Goal: Task Accomplishment & Management: Use online tool/utility

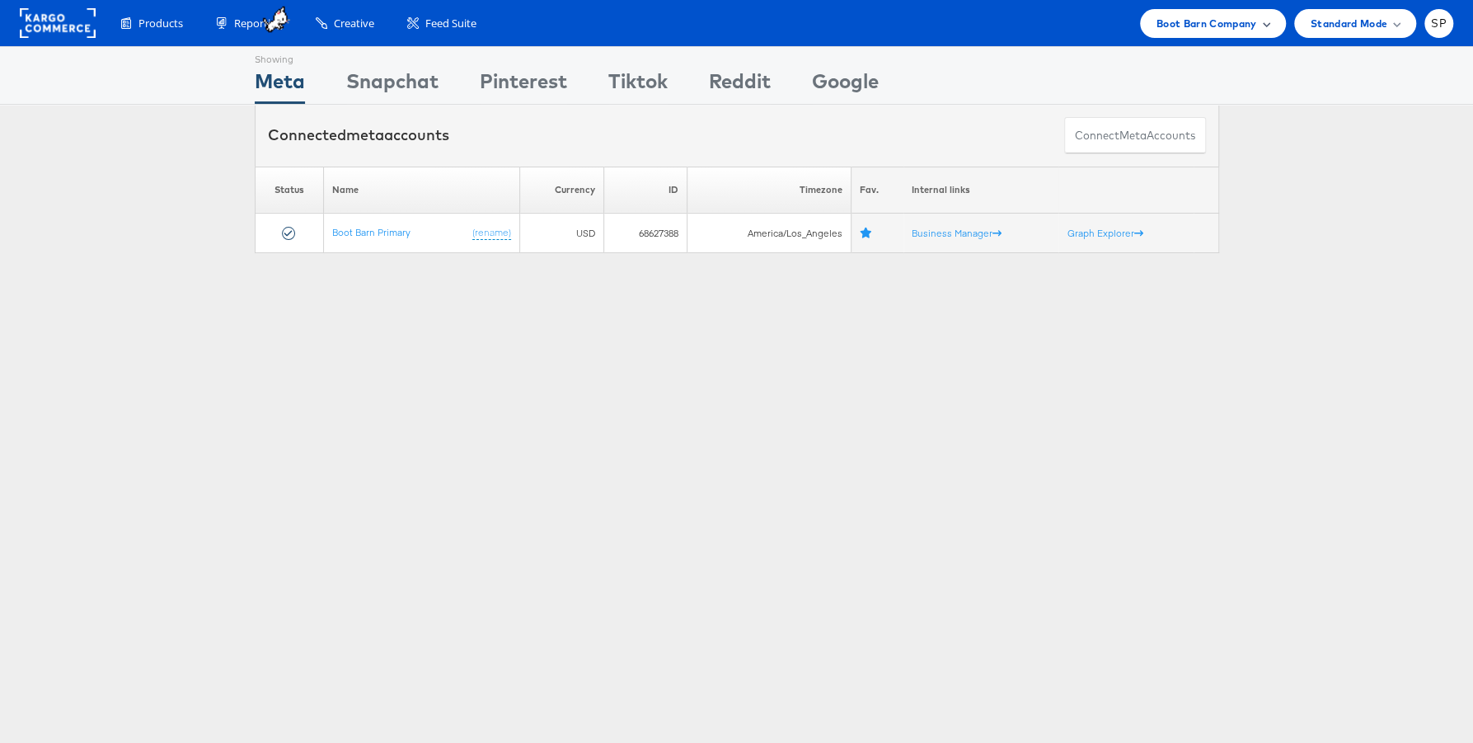
click at [1233, 26] on span "Boot Barn Company" at bounding box center [1207, 23] width 101 height 17
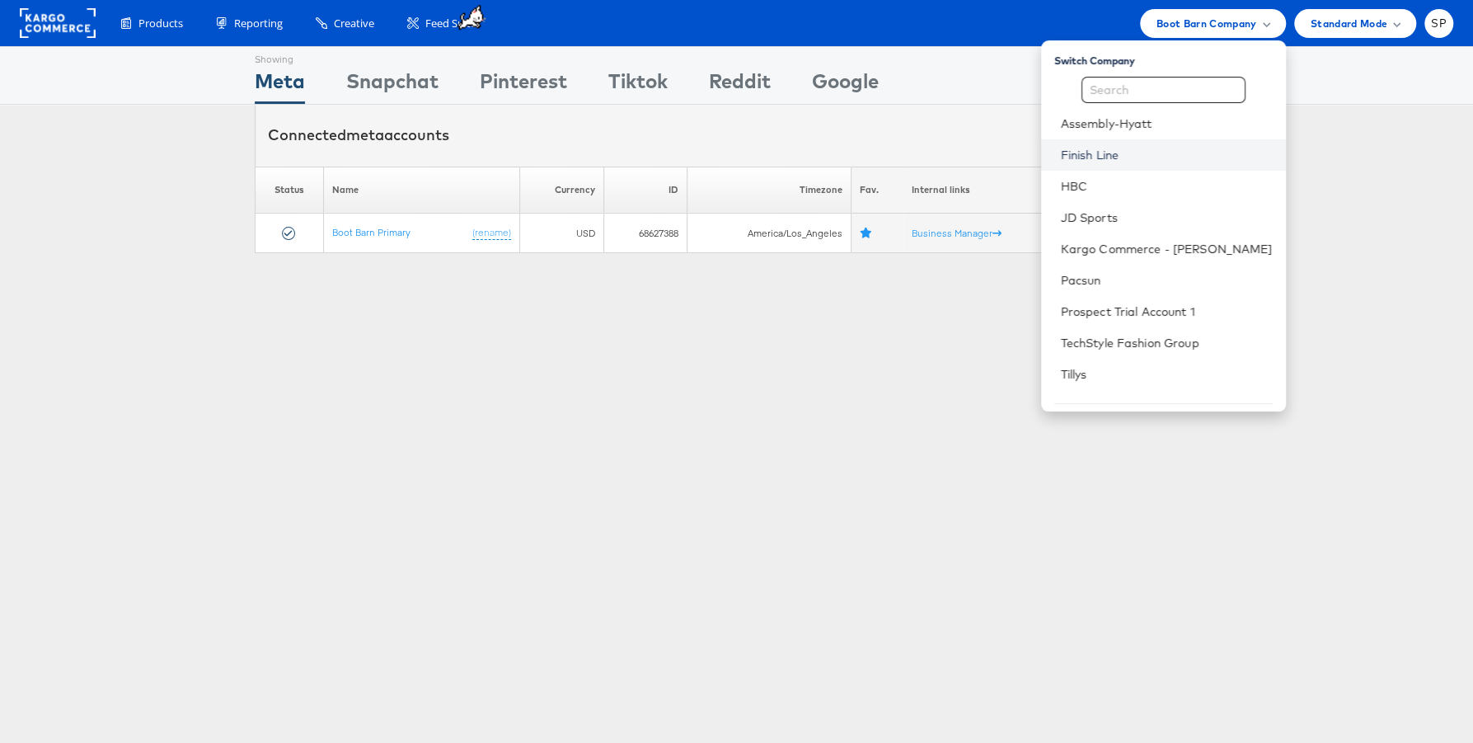
click at [1181, 157] on link "Finish Line" at bounding box center [1167, 155] width 212 height 16
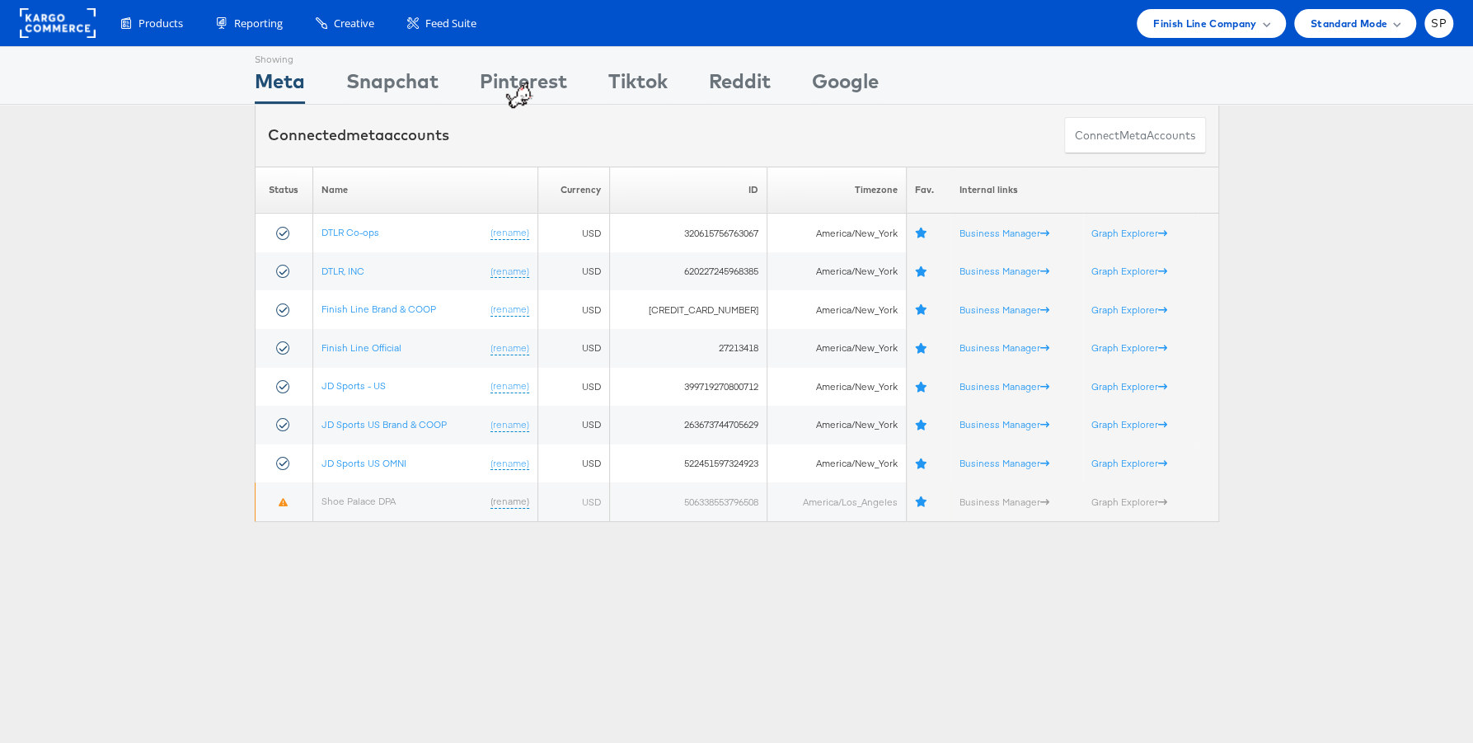
click at [591, 100] on div "Showing Meta Showing Snapchat Showing Pinterest Showing Tiktok Showing Reddit S…" at bounding box center [737, 75] width 965 height 57
click at [584, 101] on div "Showing Meta Showing Snapchat Showing Pinterest Showing Tiktok Showing Reddit S…" at bounding box center [737, 75] width 965 height 57
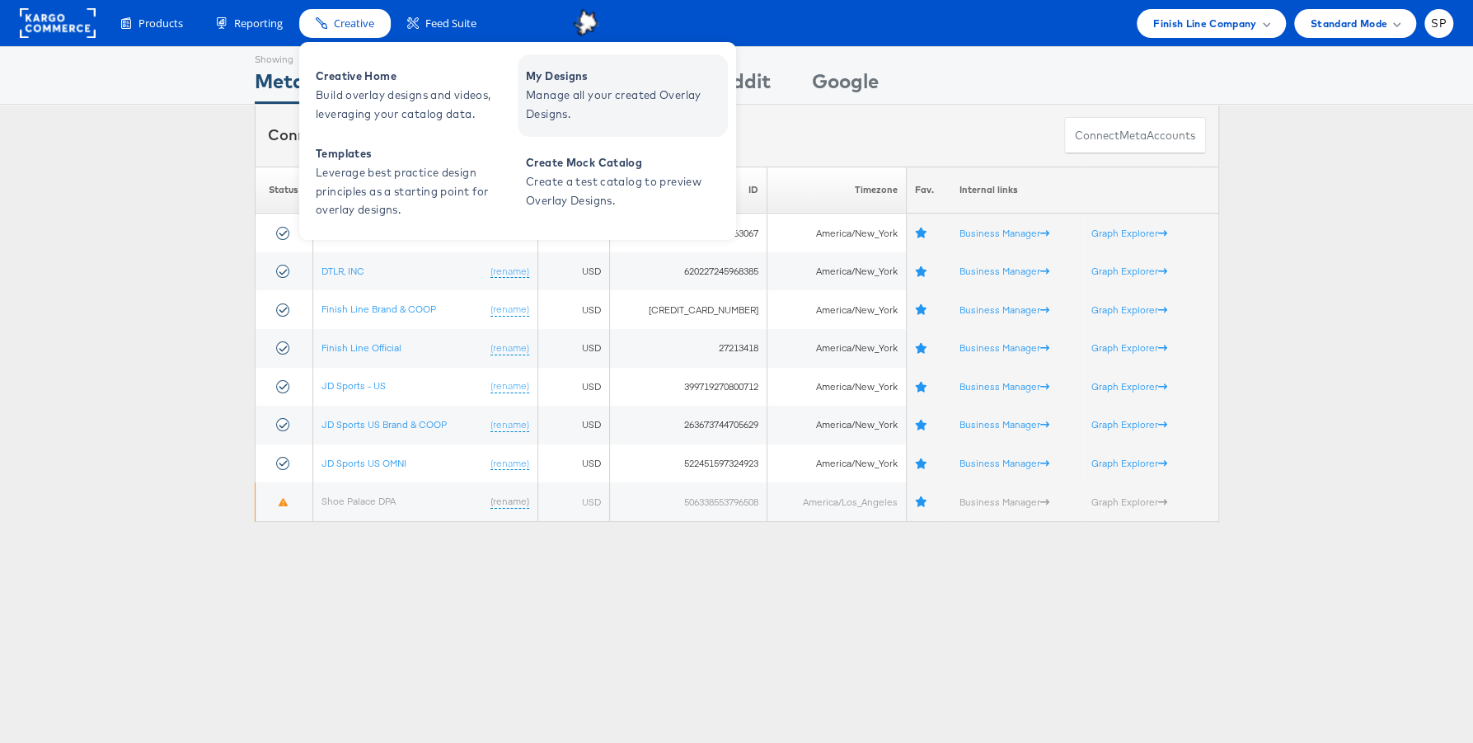
click at [541, 91] on span "Manage all your created Overlay Designs." at bounding box center [625, 105] width 198 height 38
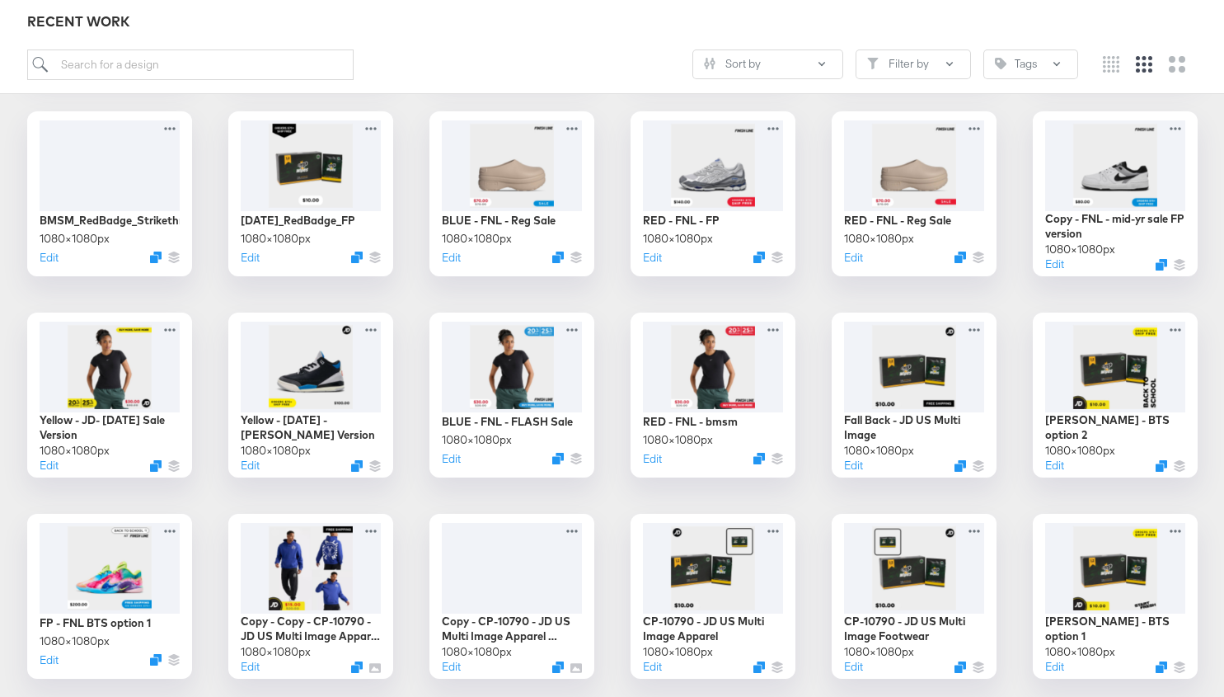
scroll to position [1859, 0]
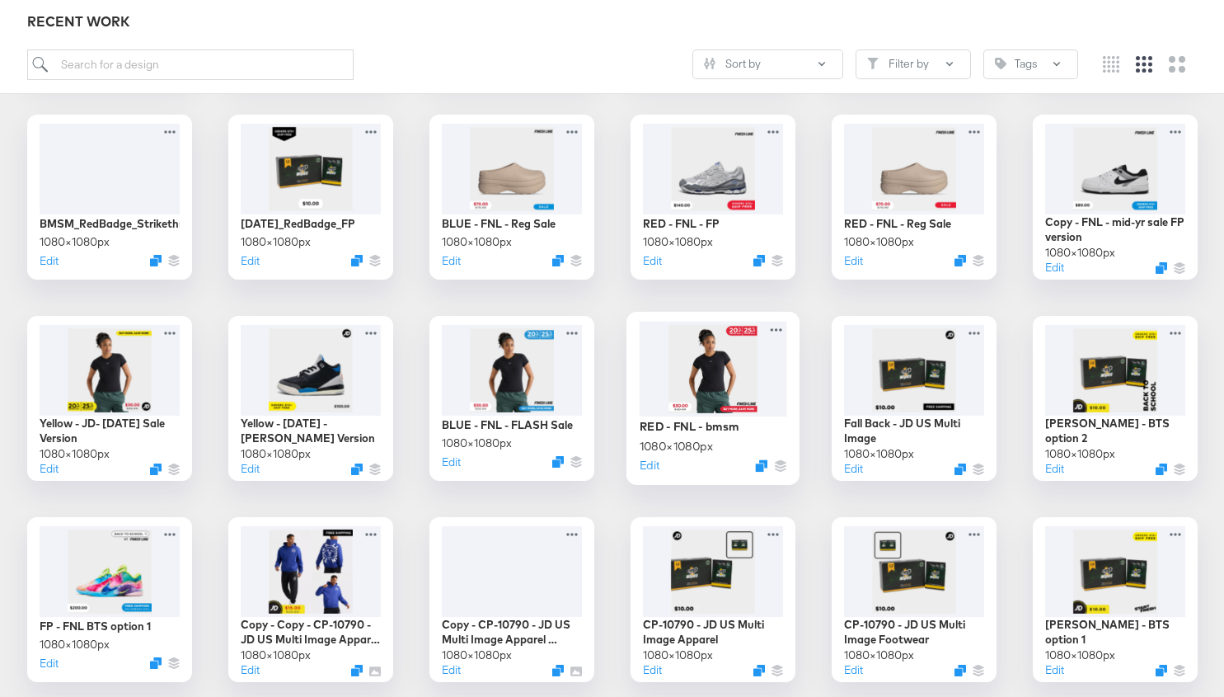
click at [740, 392] on div at bounding box center [713, 368] width 148 height 95
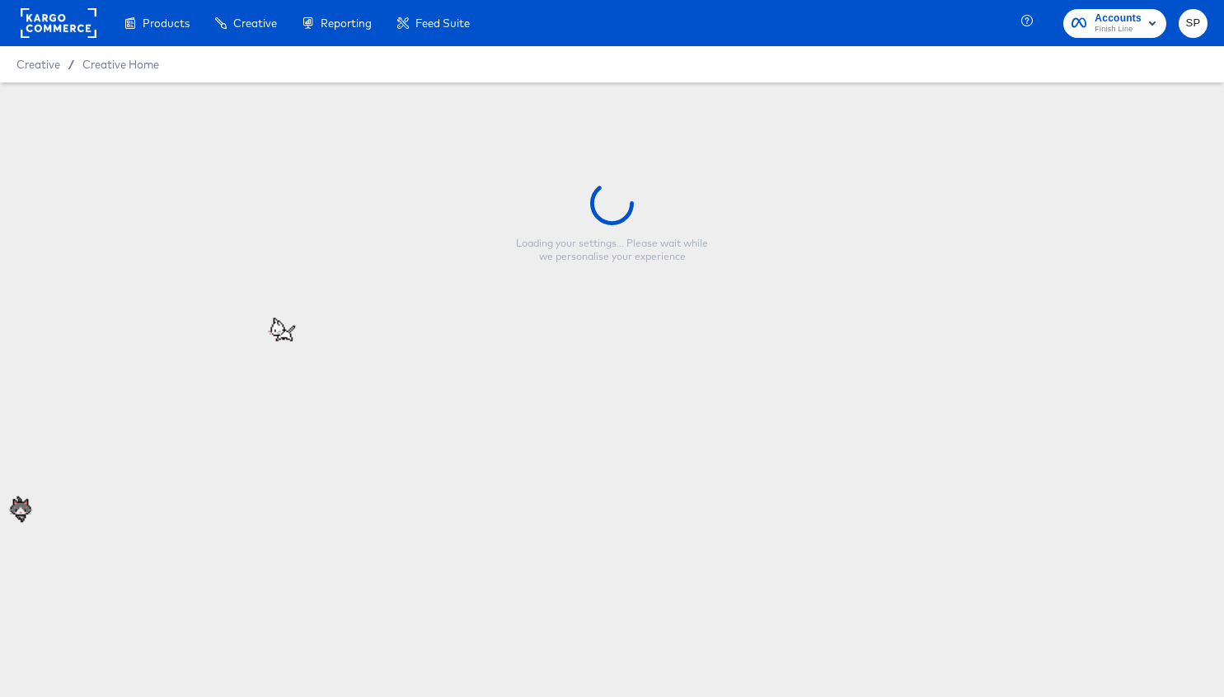
type input "RED - FNL - bmsm"
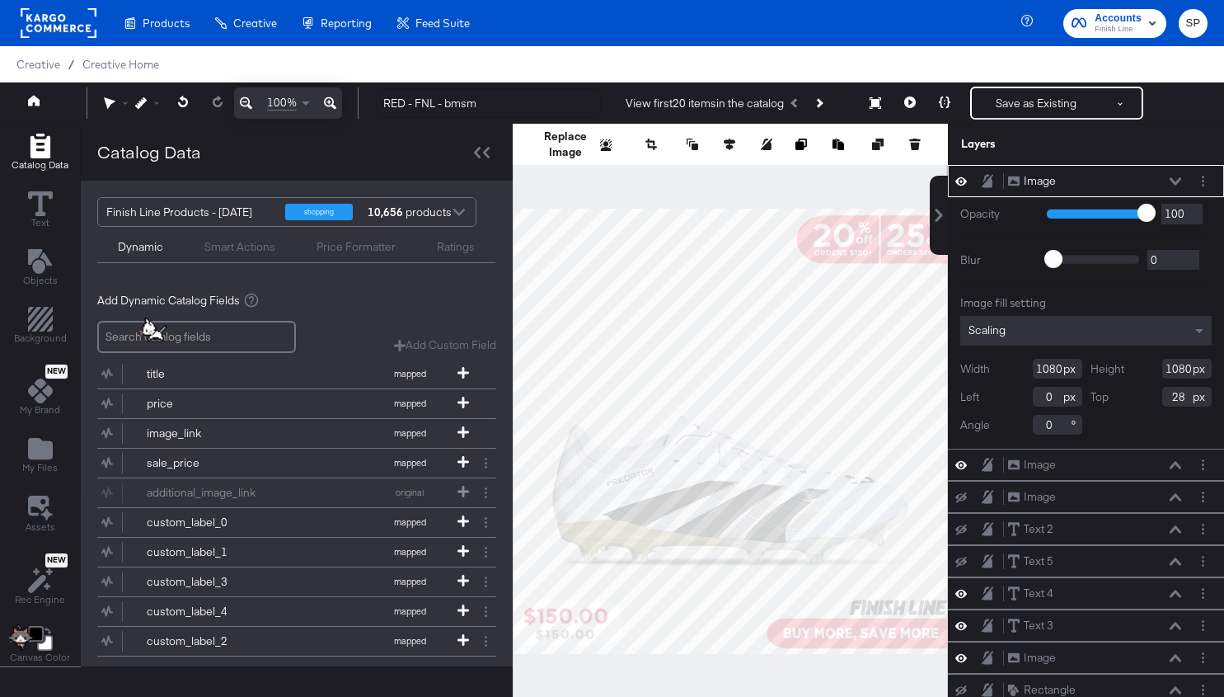
click at [963, 180] on icon at bounding box center [962, 181] width 12 height 14
click at [963, 180] on icon at bounding box center [962, 181] width 12 height 11
click at [963, 180] on icon at bounding box center [962, 181] width 12 height 14
click at [962, 459] on icon at bounding box center [962, 465] width 12 height 14
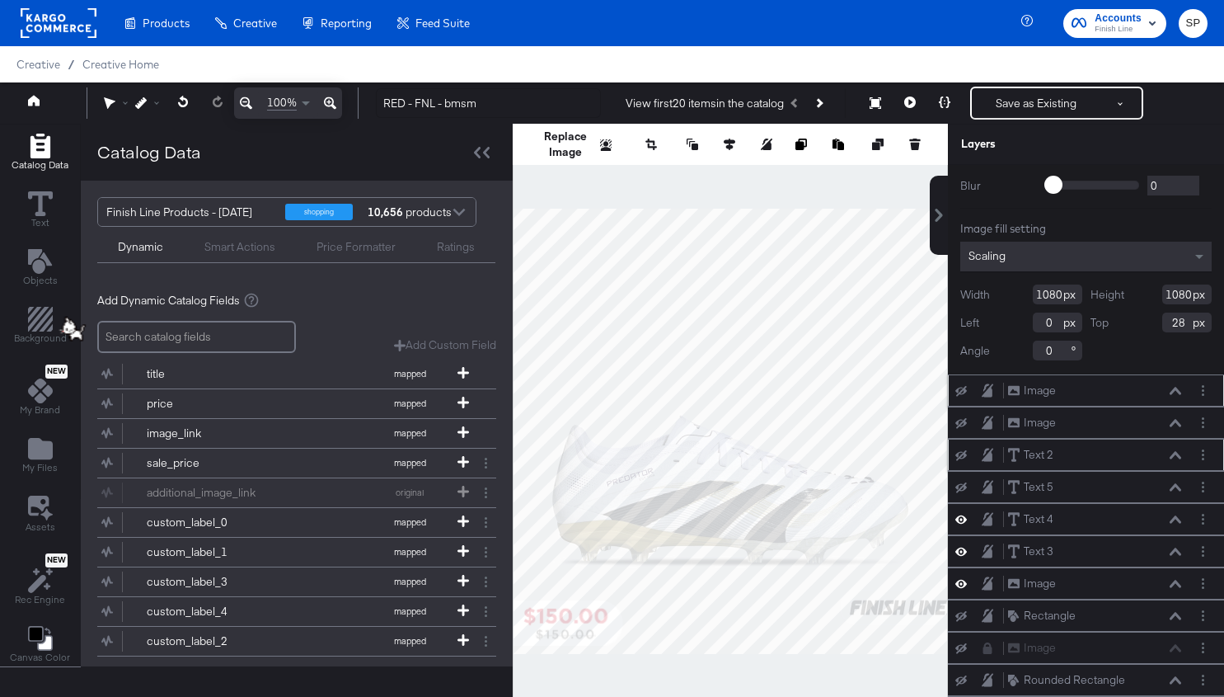
scroll to position [77, 0]
click at [965, 416] on icon at bounding box center [962, 421] width 12 height 11
click at [962, 421] on icon at bounding box center [962, 420] width 12 height 14
click at [962, 416] on icon at bounding box center [962, 421] width 12 height 11
click at [962, 412] on button at bounding box center [961, 420] width 13 height 16
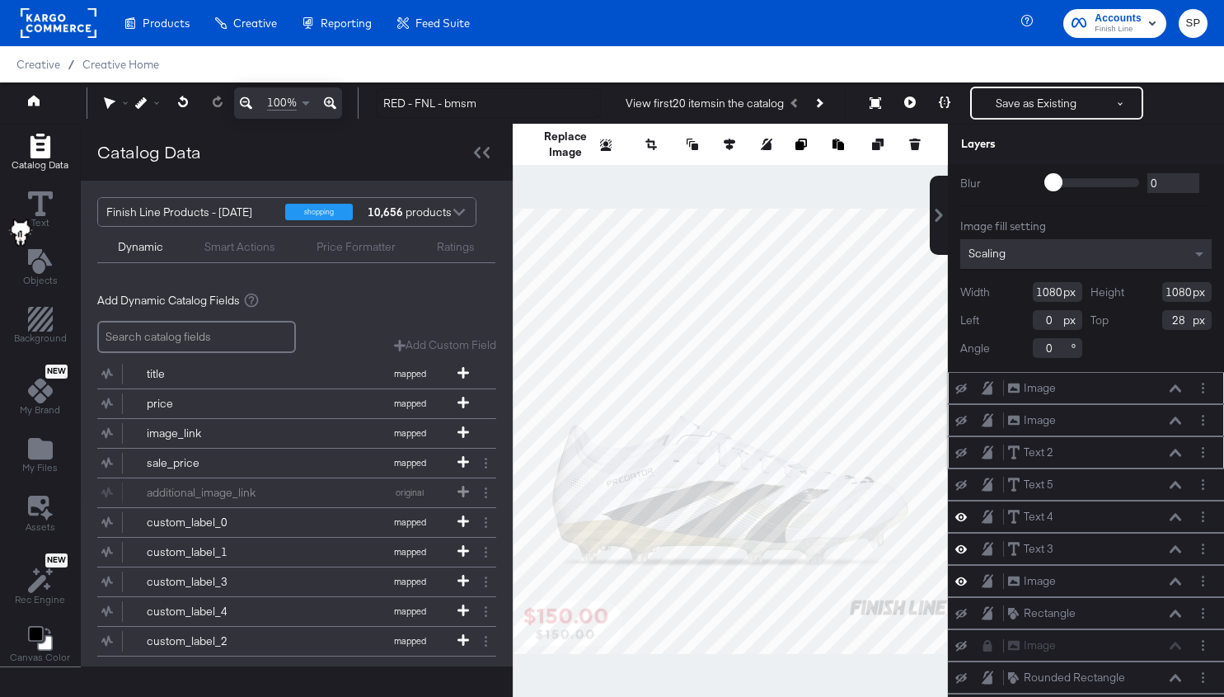
click at [961, 448] on icon at bounding box center [962, 453] width 12 height 11
click at [462, 151] on div "Catalog Data" at bounding box center [297, 152] width 432 height 57
click at [474, 147] on icon at bounding box center [482, 153] width 16 height 12
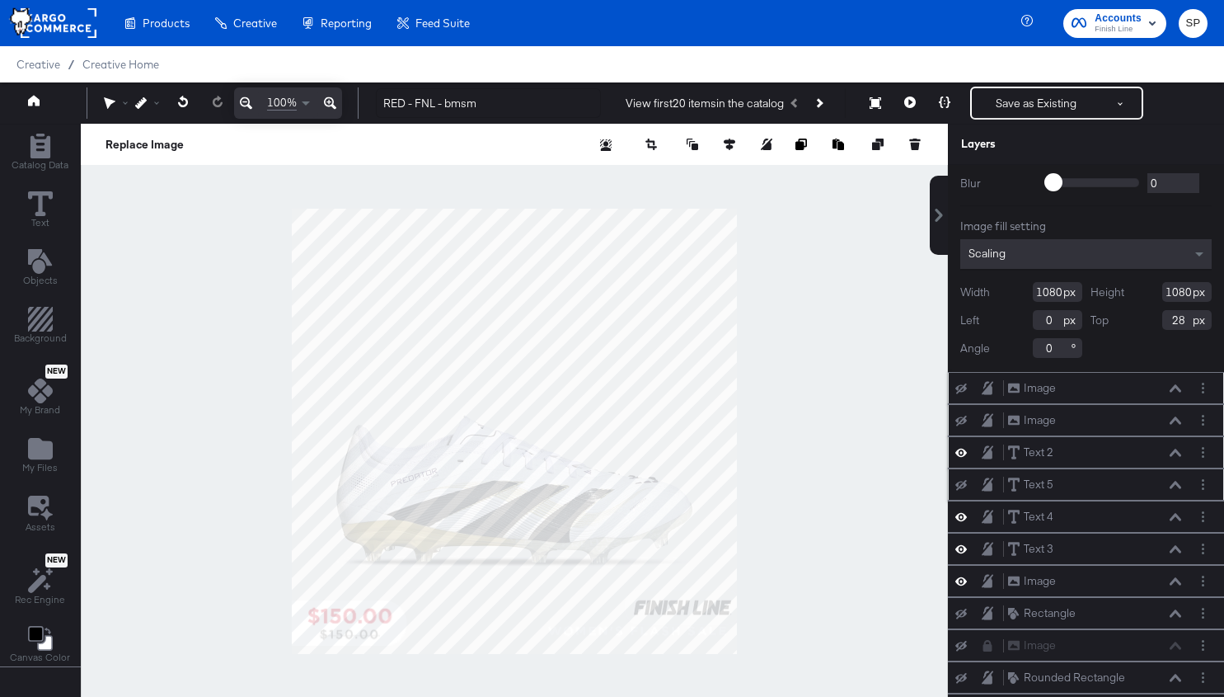
click at [960, 480] on icon at bounding box center [962, 485] width 12 height 11
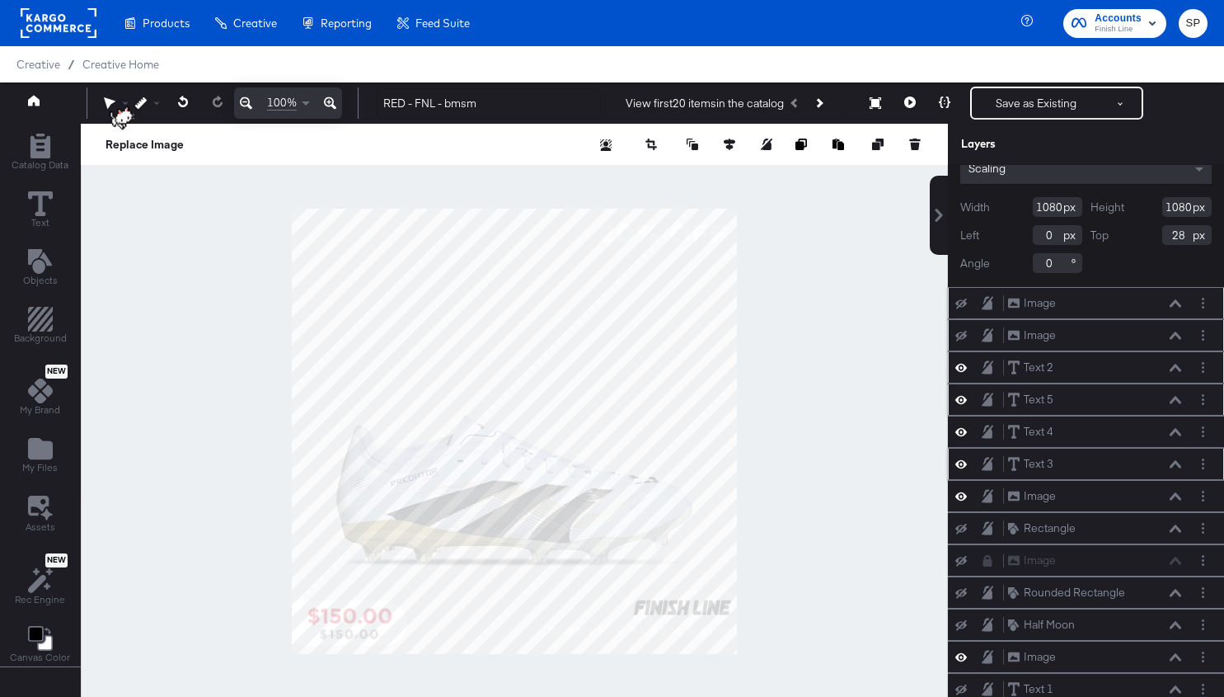
scroll to position [165, 0]
click at [963, 520] on icon at bounding box center [962, 525] width 12 height 11
click at [962, 552] on icon at bounding box center [962, 557] width 12 height 11
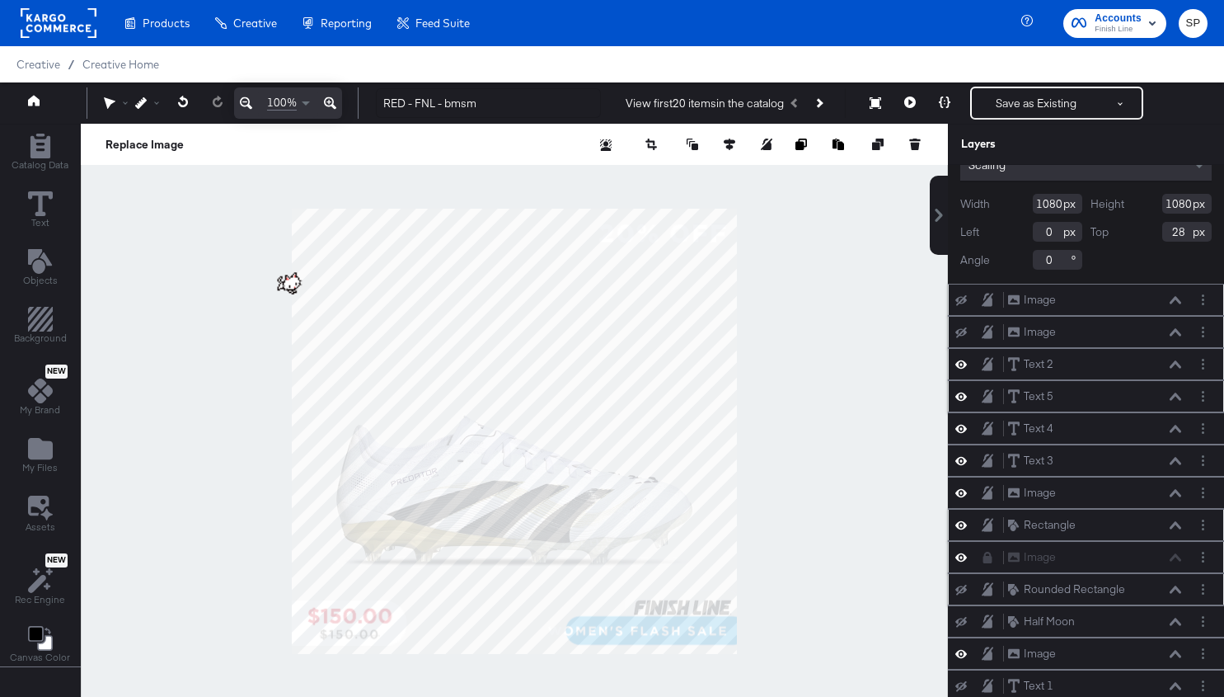
click at [959, 585] on icon at bounding box center [962, 590] width 12 height 11
click at [959, 582] on icon at bounding box center [962, 589] width 12 height 14
click at [962, 617] on icon at bounding box center [962, 622] width 12 height 11
click at [962, 614] on icon at bounding box center [962, 621] width 12 height 14
click at [962, 647] on icon at bounding box center [962, 653] width 12 height 14
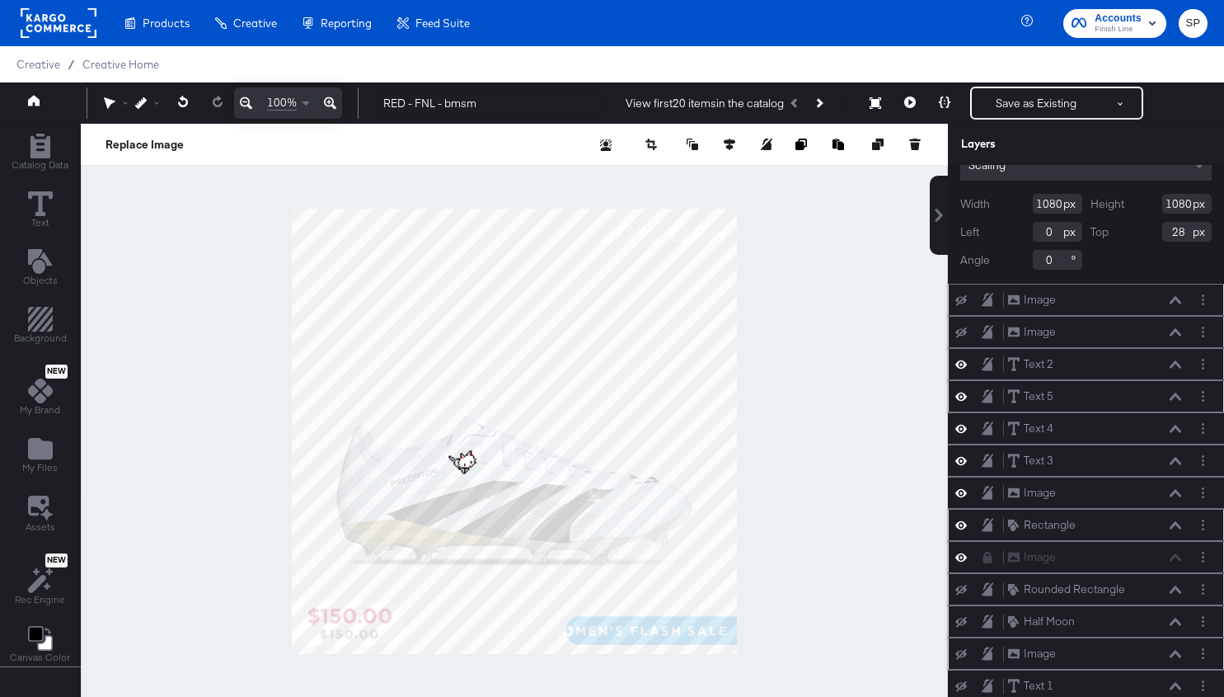
click at [962, 649] on icon at bounding box center [962, 654] width 12 height 11
click at [962, 617] on icon at bounding box center [962, 622] width 12 height 11
click at [959, 585] on icon at bounding box center [962, 590] width 12 height 11
click at [962, 550] on icon at bounding box center [962, 557] width 12 height 14
click at [963, 521] on icon at bounding box center [962, 525] width 12 height 8
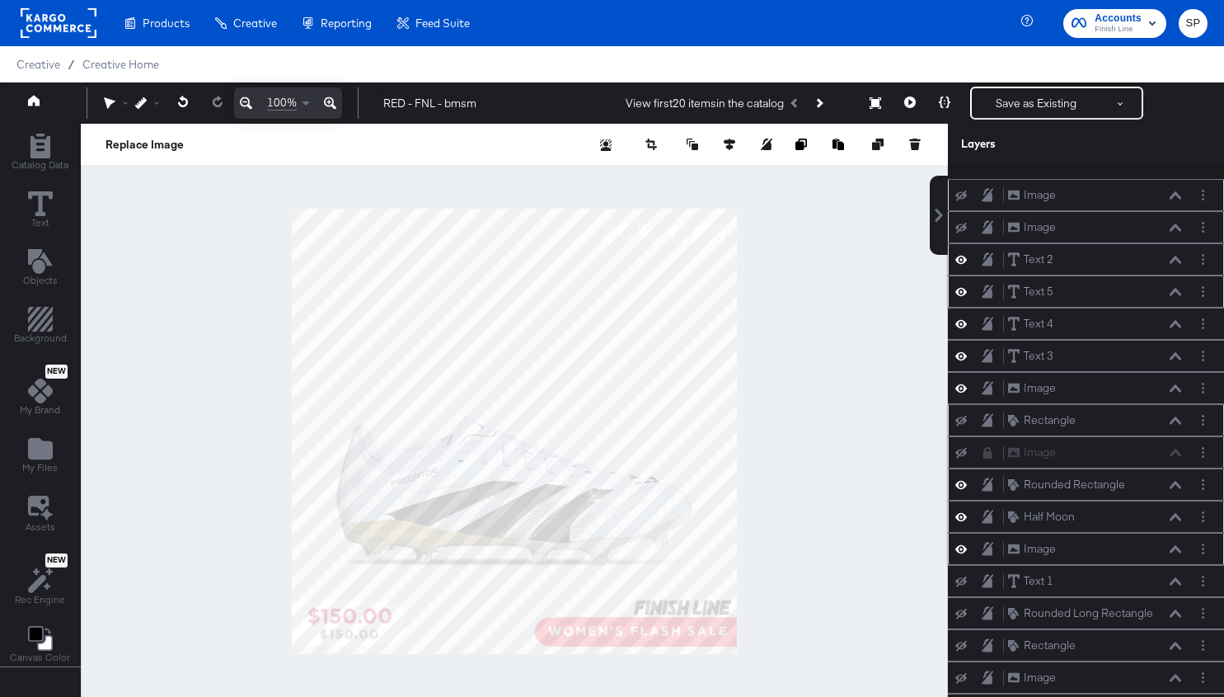
scroll to position [269, 0]
click at [962, 577] on icon at bounding box center [962, 582] width 12 height 11
click at [962, 609] on icon at bounding box center [962, 614] width 12 height 11
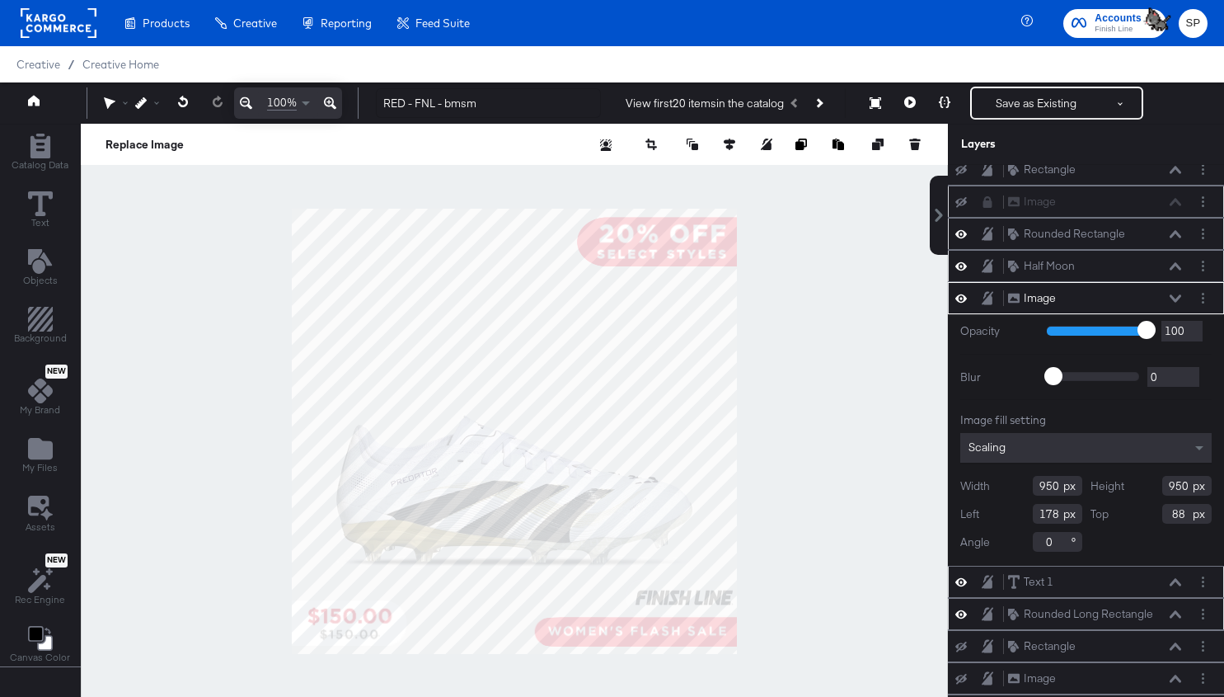
type input "182"
type input "64"
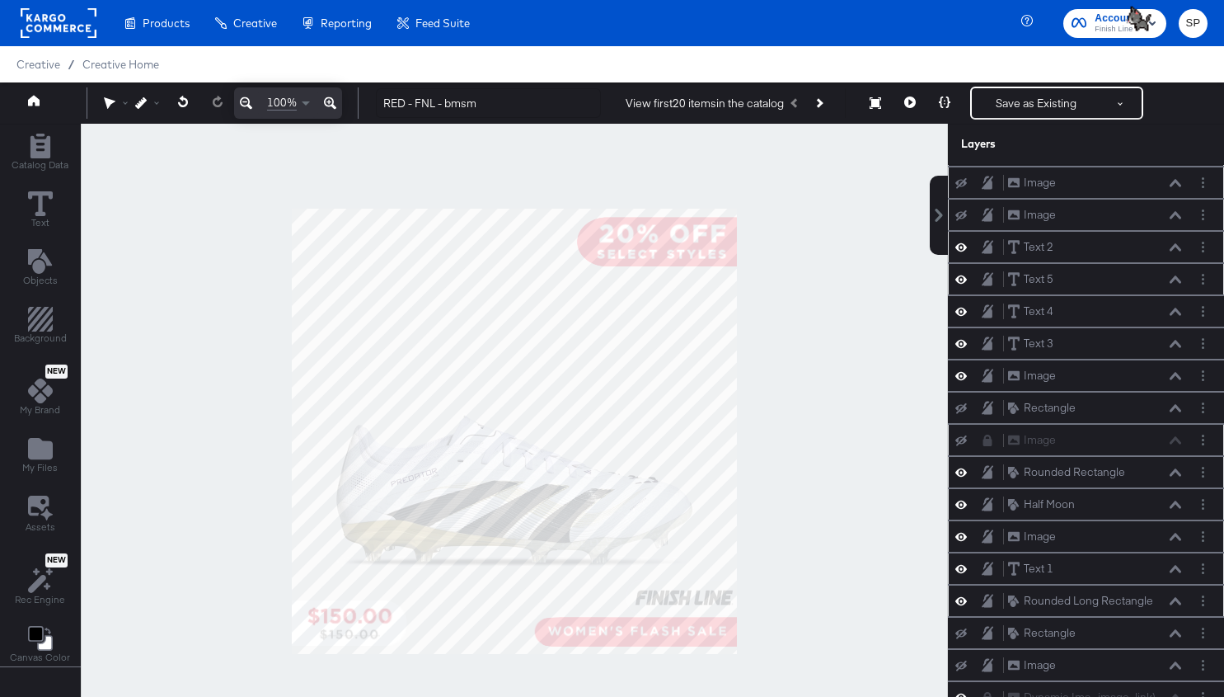
scroll to position [19, 0]
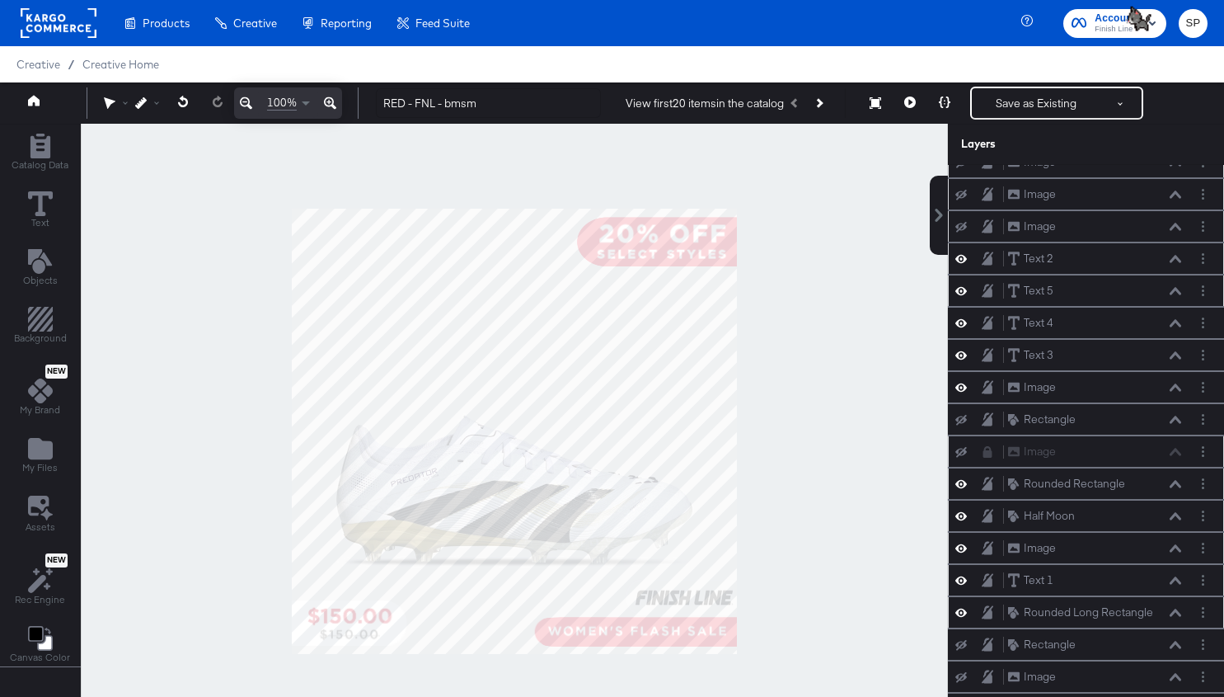
click at [854, 500] on div at bounding box center [514, 431] width 867 height 615
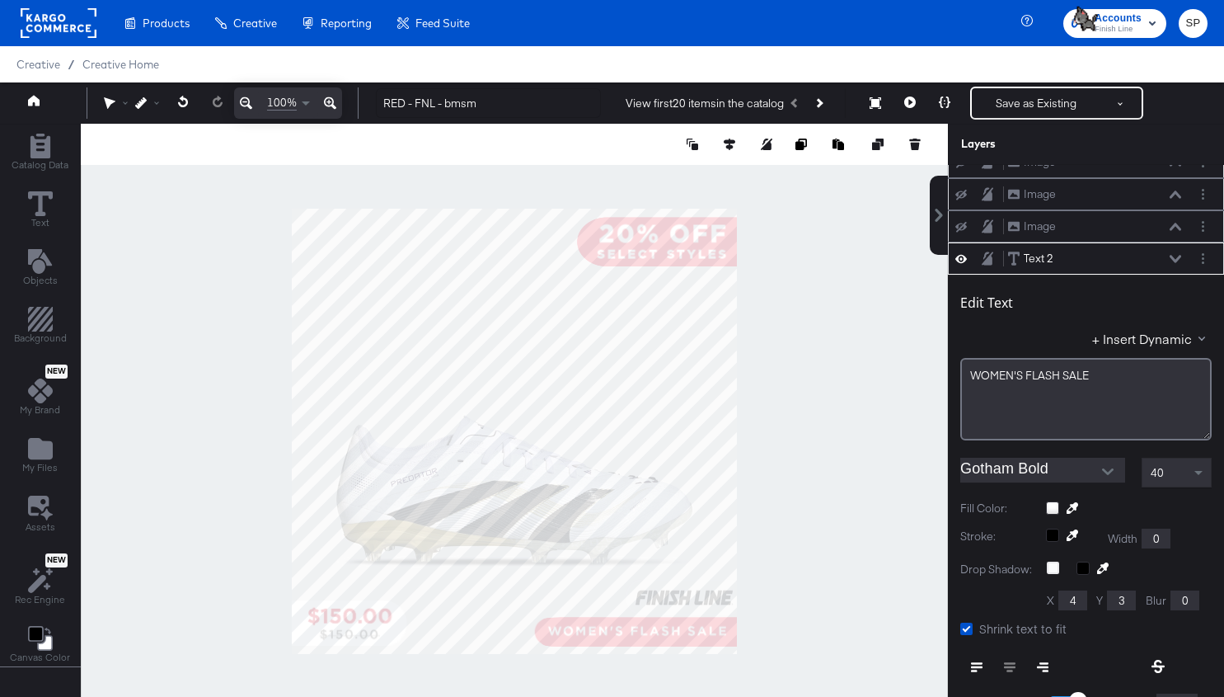
click at [687, 639] on div at bounding box center [514, 431] width 867 height 615
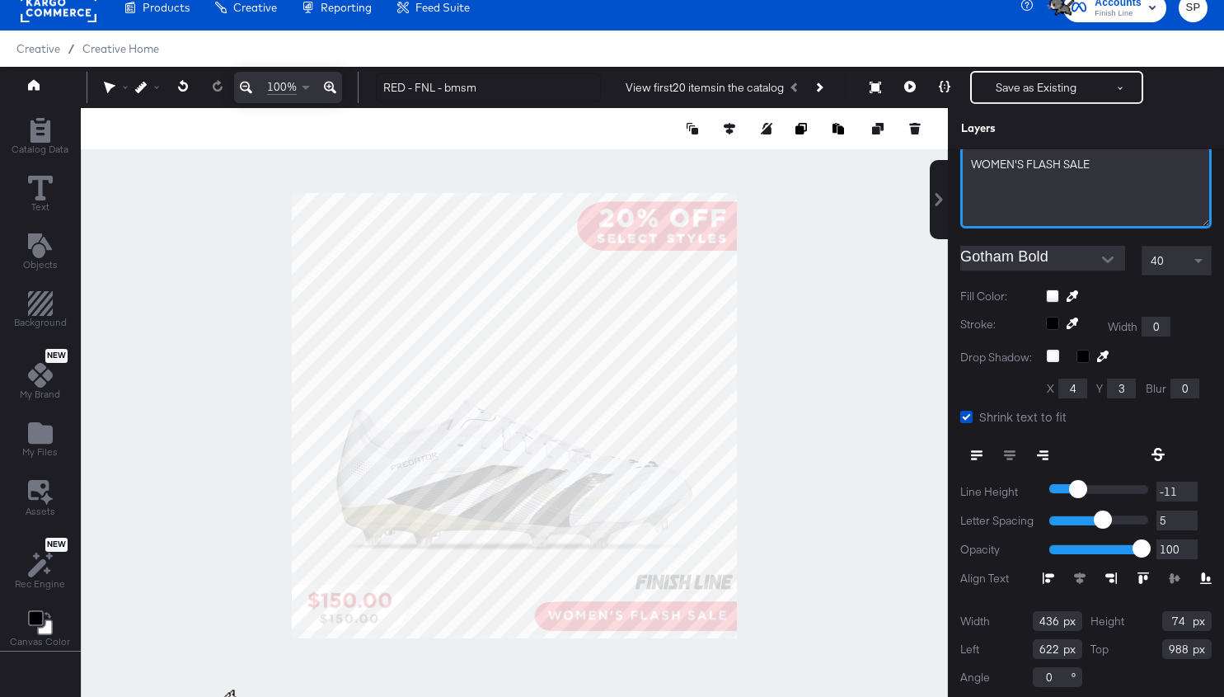
click at [1028, 168] on div "WOMEN'S FLASH SALE" at bounding box center [1085, 187] width 251 height 82
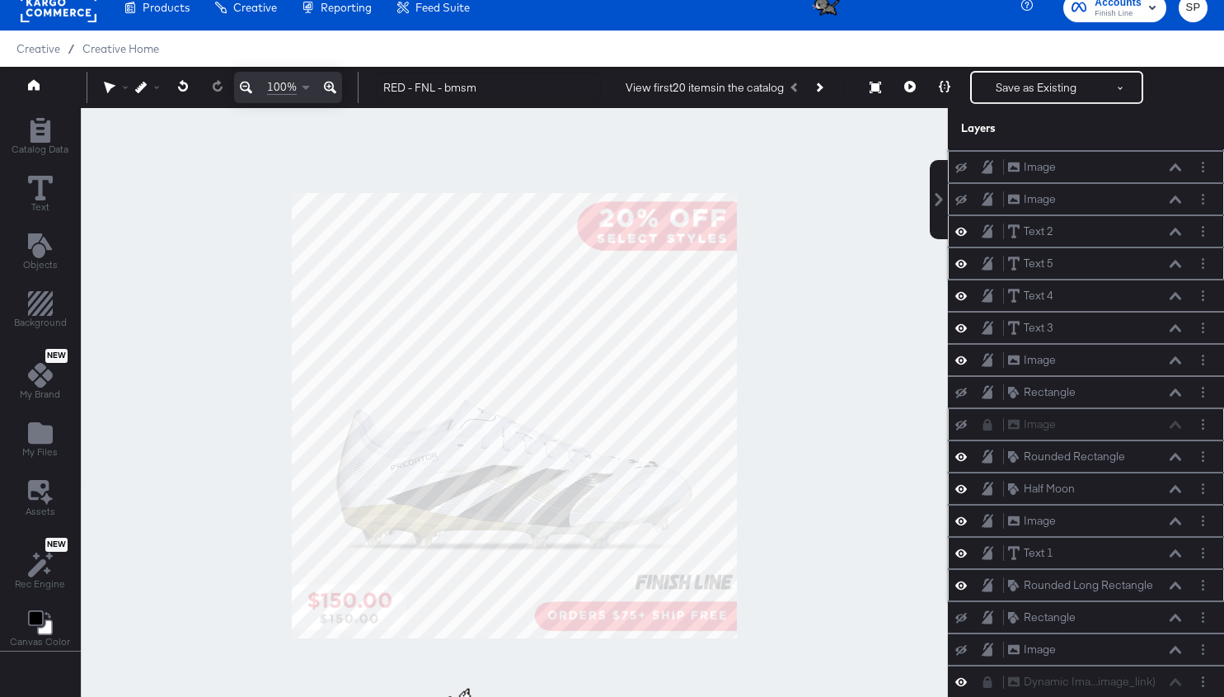
scroll to position [19, 0]
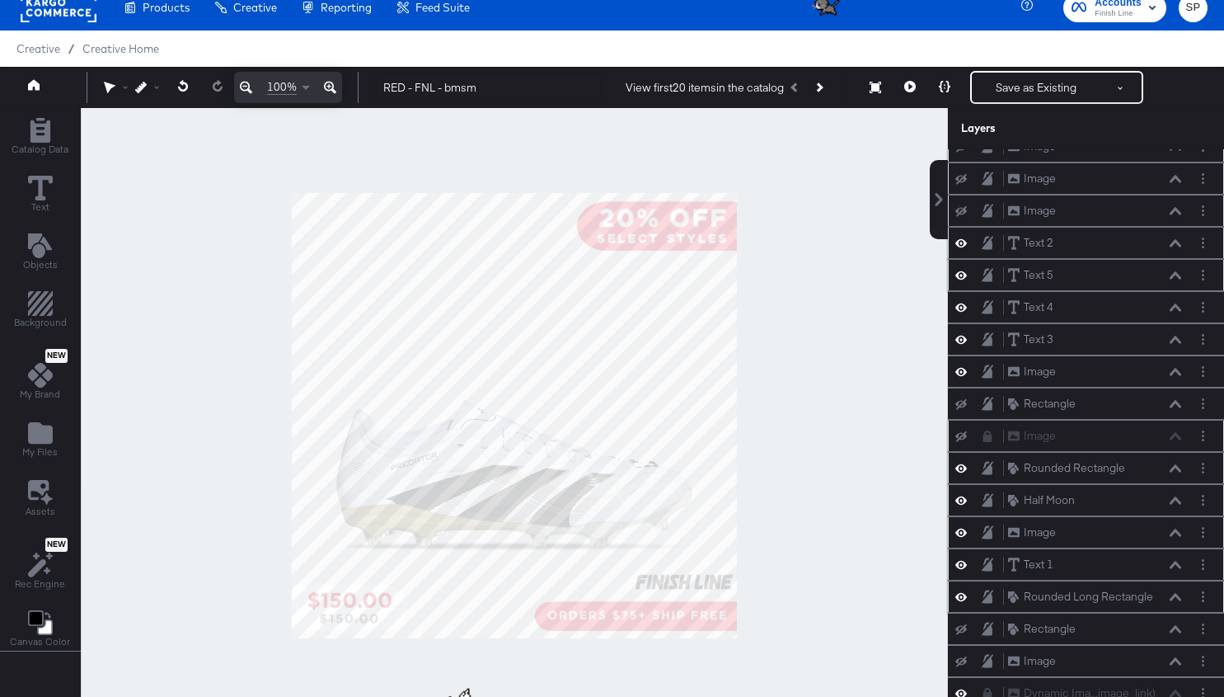
click at [890, 506] on div at bounding box center [514, 415] width 867 height 615
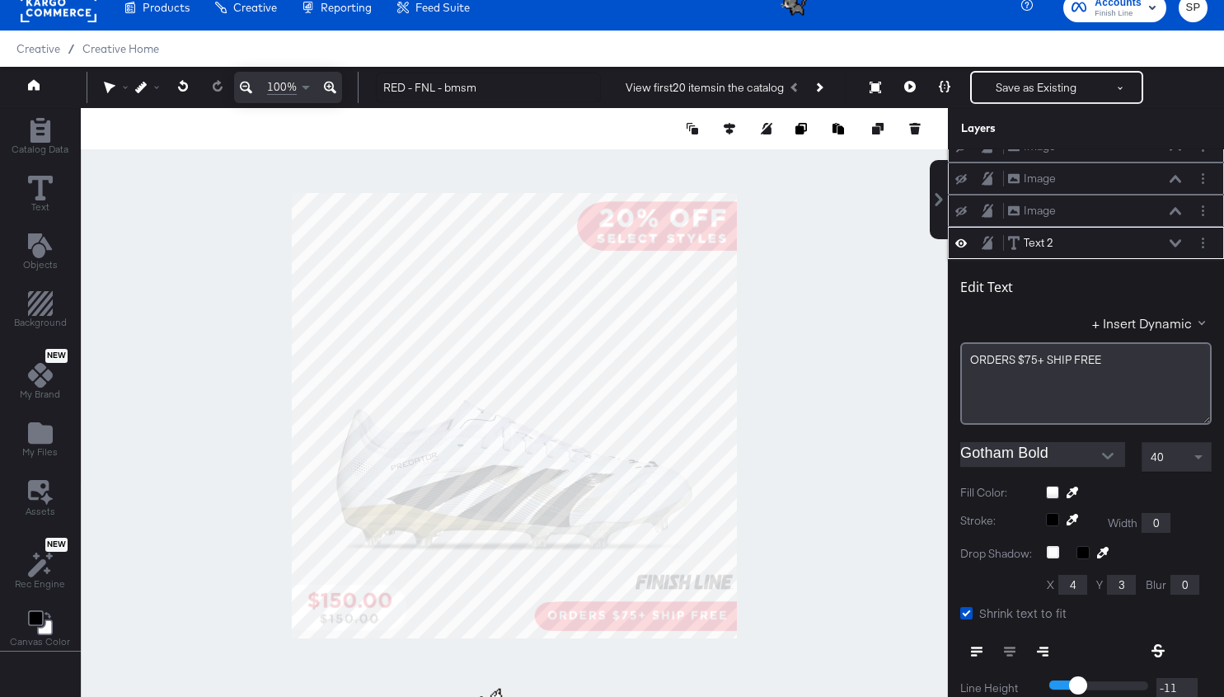
scroll to position [95, 0]
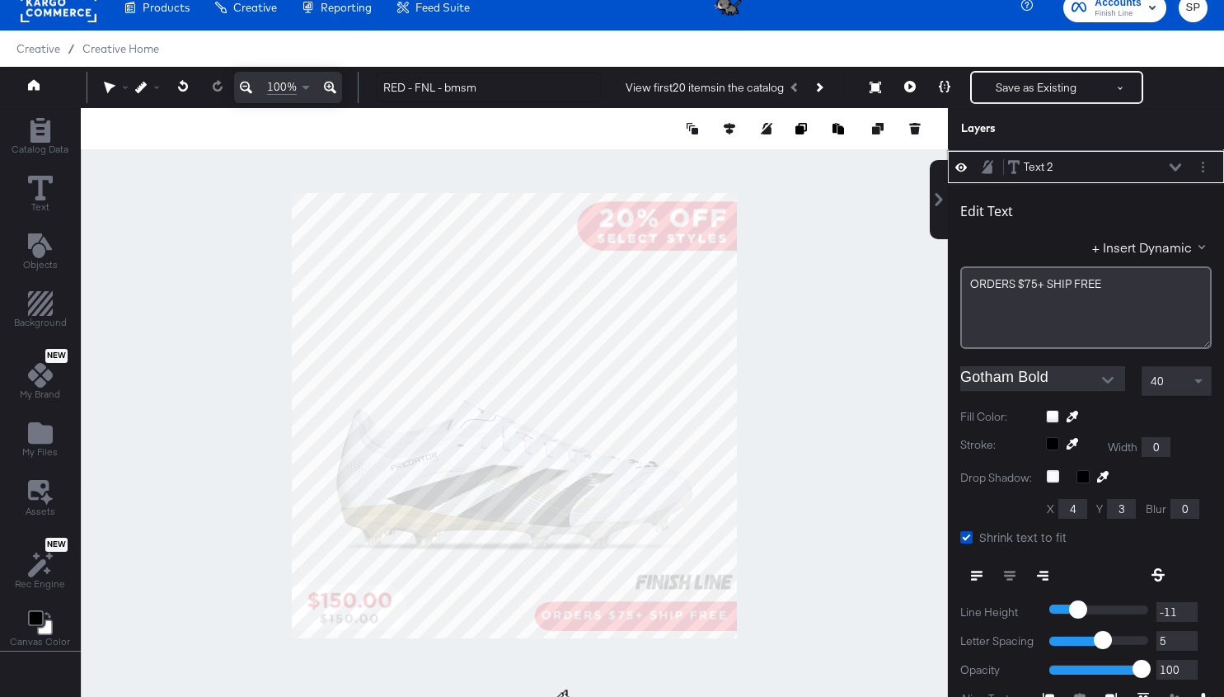
type input "452"
type input "607"
click at [1015, 278] on span "ORDERS $75+ SHIP FREE" at bounding box center [1036, 284] width 131 height 15
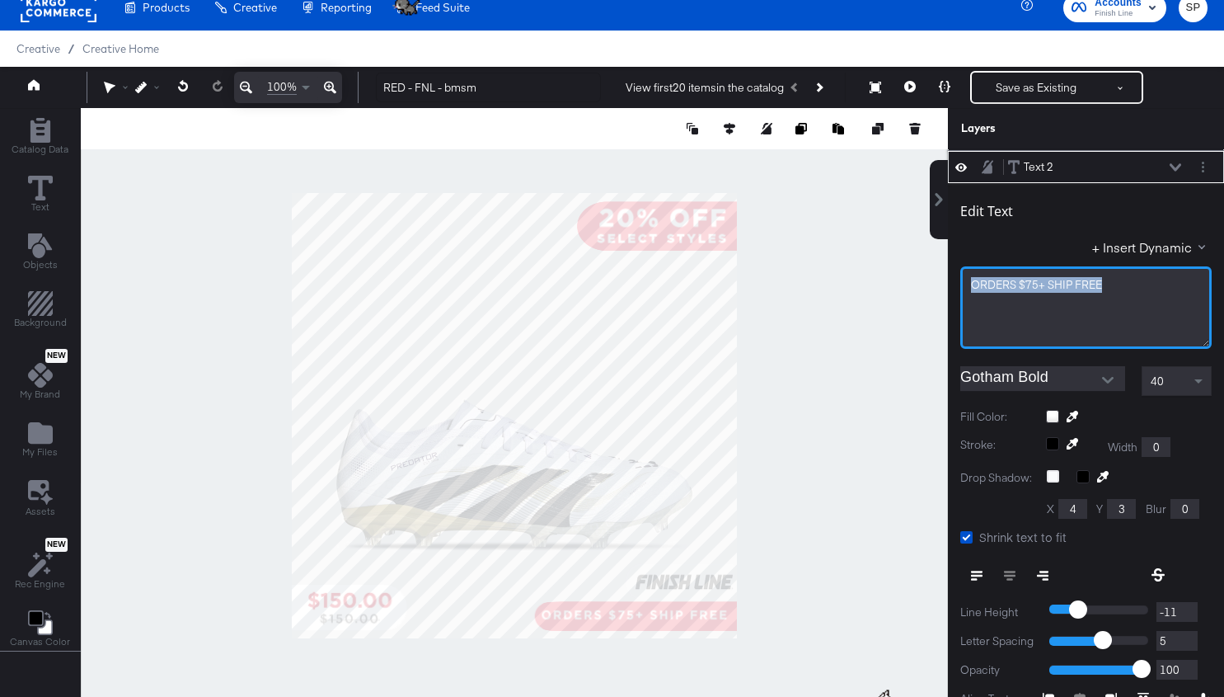
click at [1015, 278] on span "ORDERS $75+ SHIP FREE" at bounding box center [1036, 284] width 131 height 15
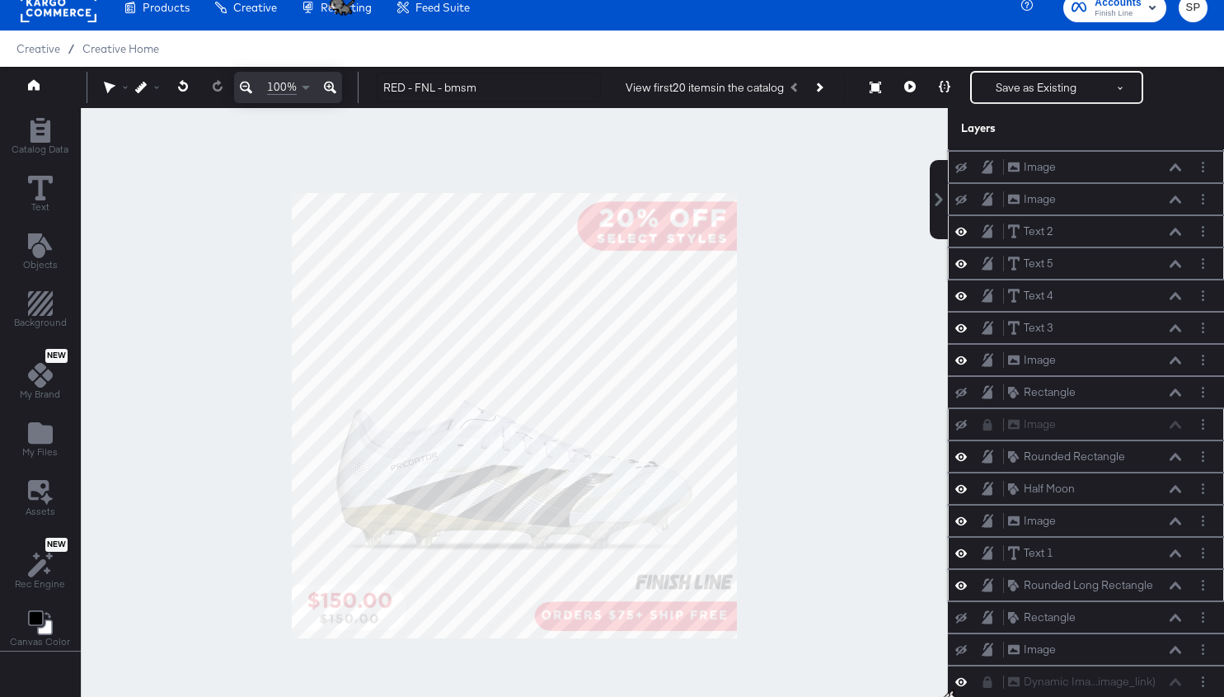
click at [842, 580] on div at bounding box center [514, 415] width 867 height 615
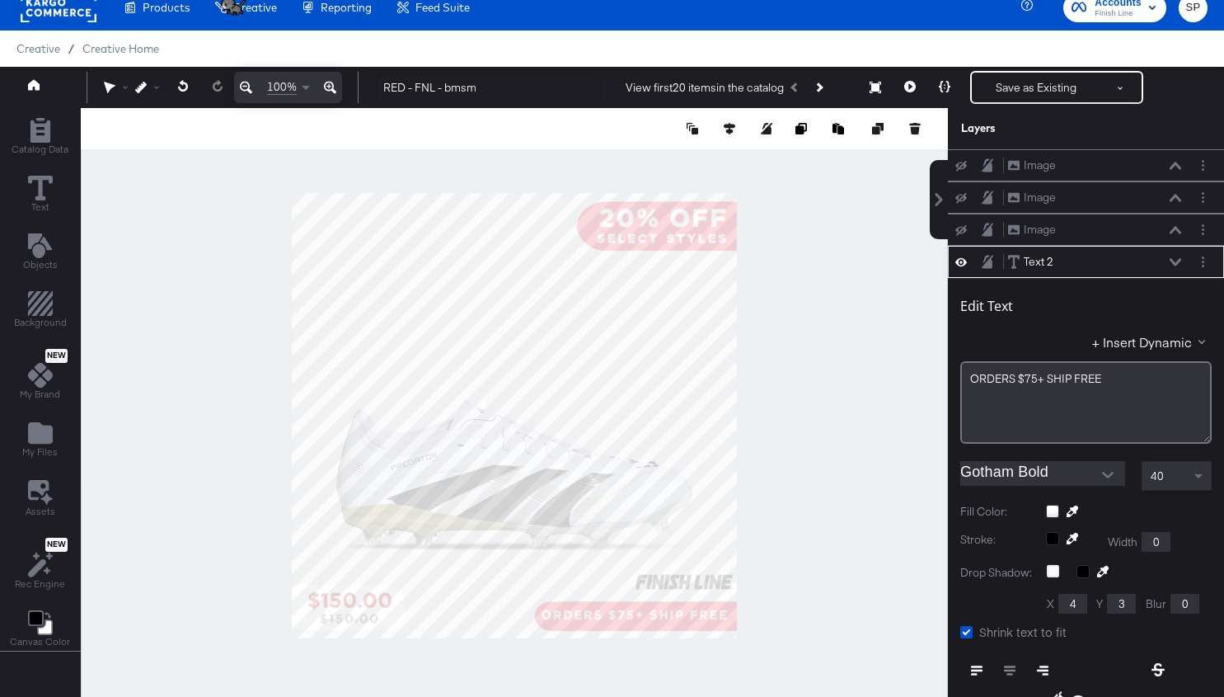
scroll to position [95, 0]
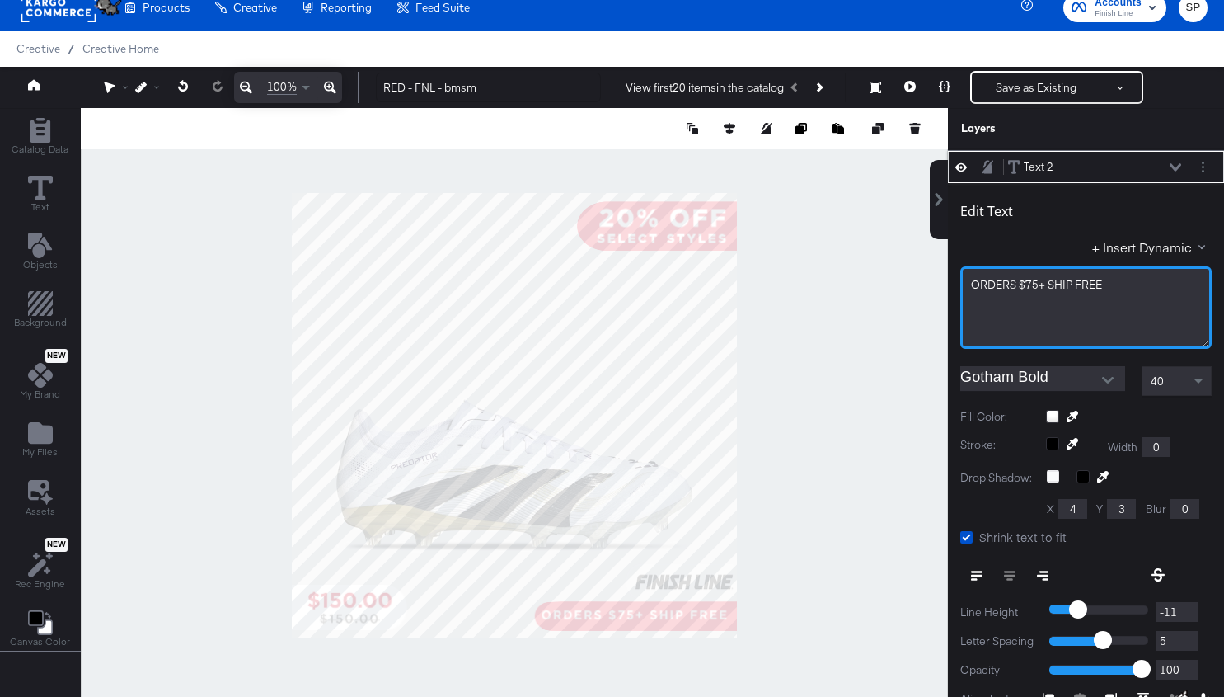
click at [995, 281] on span "ORDERS $75+ SHIP FREE" at bounding box center [1036, 284] width 131 height 15
click at [1007, 280] on span "ORDERS $75+ SHIP FREE" at bounding box center [1036, 284] width 131 height 15
click at [1045, 280] on span "ORDERS $75+ SHIP FREE" at bounding box center [1036, 284] width 131 height 15
drag, startPoint x: 1021, startPoint y: 284, endPoint x: 928, endPoint y: 269, distance: 94.3
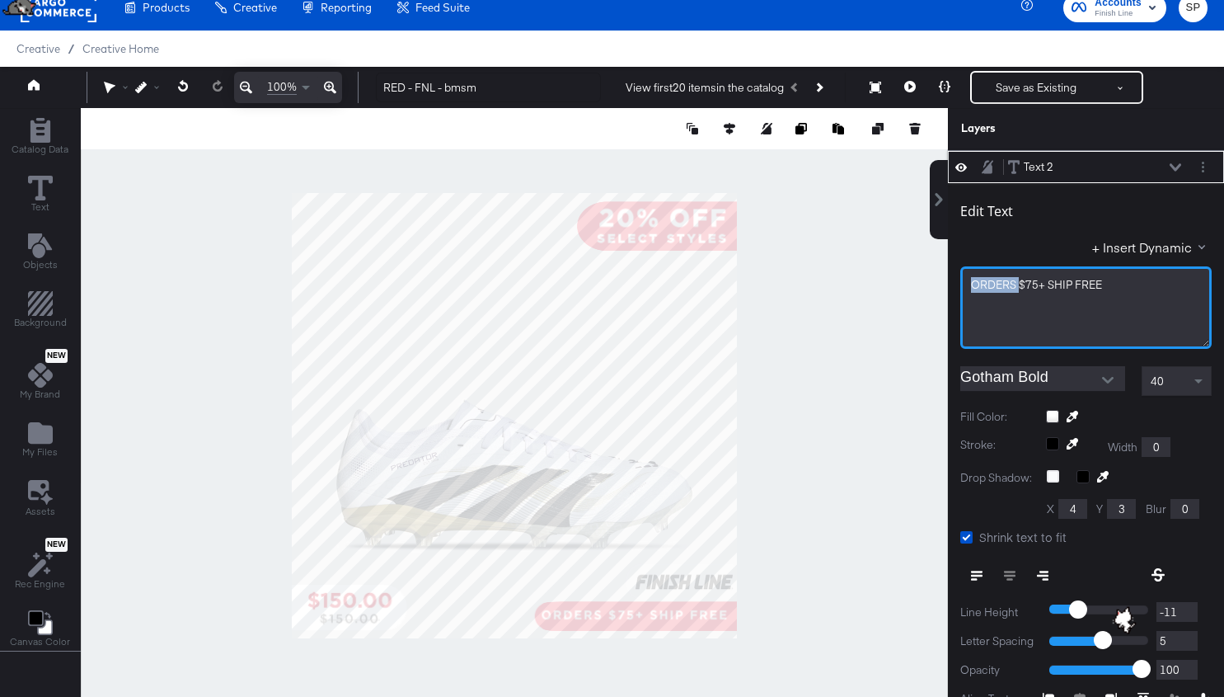
click at [928, 269] on div "Image Image Image Image Image Image Text 2 Text 2 Edit Text + Insert Dynamic OR…" at bounding box center [1076, 423] width 297 height 548
drag, startPoint x: 1069, startPoint y: 279, endPoint x: 896, endPoint y: 275, distance: 173.2
click at [896, 149] on div "Catalog Data Text Objects Background New My Brand My Files Assets New Rec Engin…" at bounding box center [612, 128] width 1224 height 41
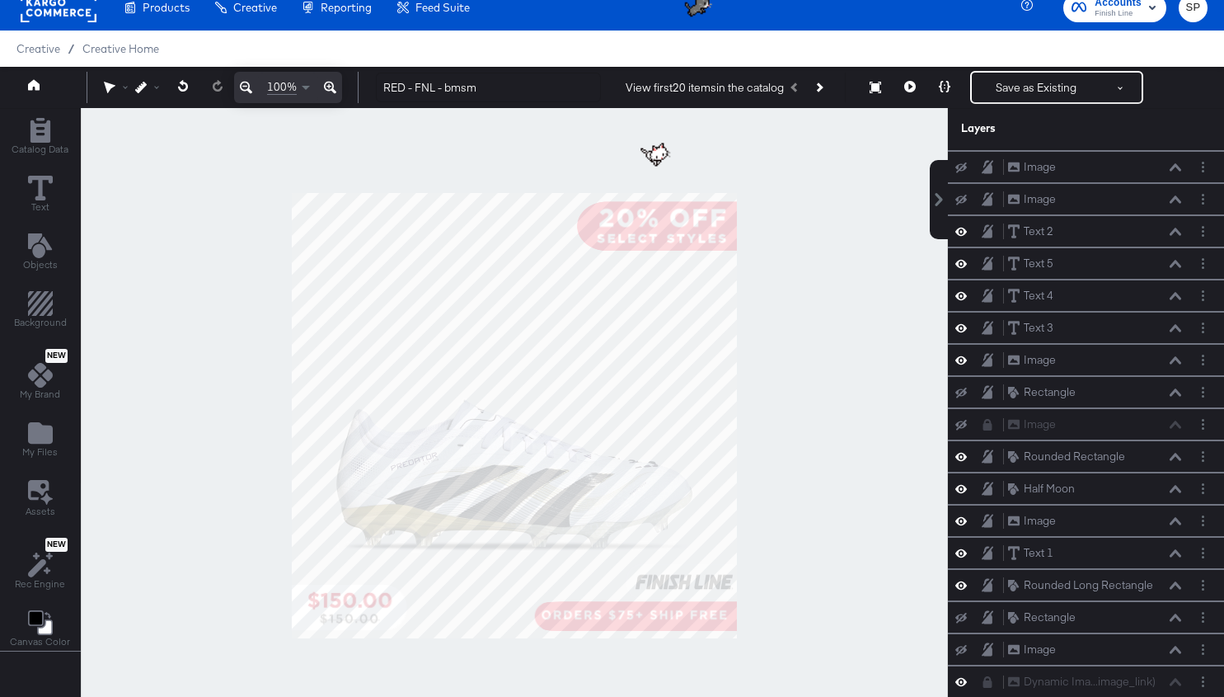
click at [888, 415] on div at bounding box center [514, 415] width 867 height 615
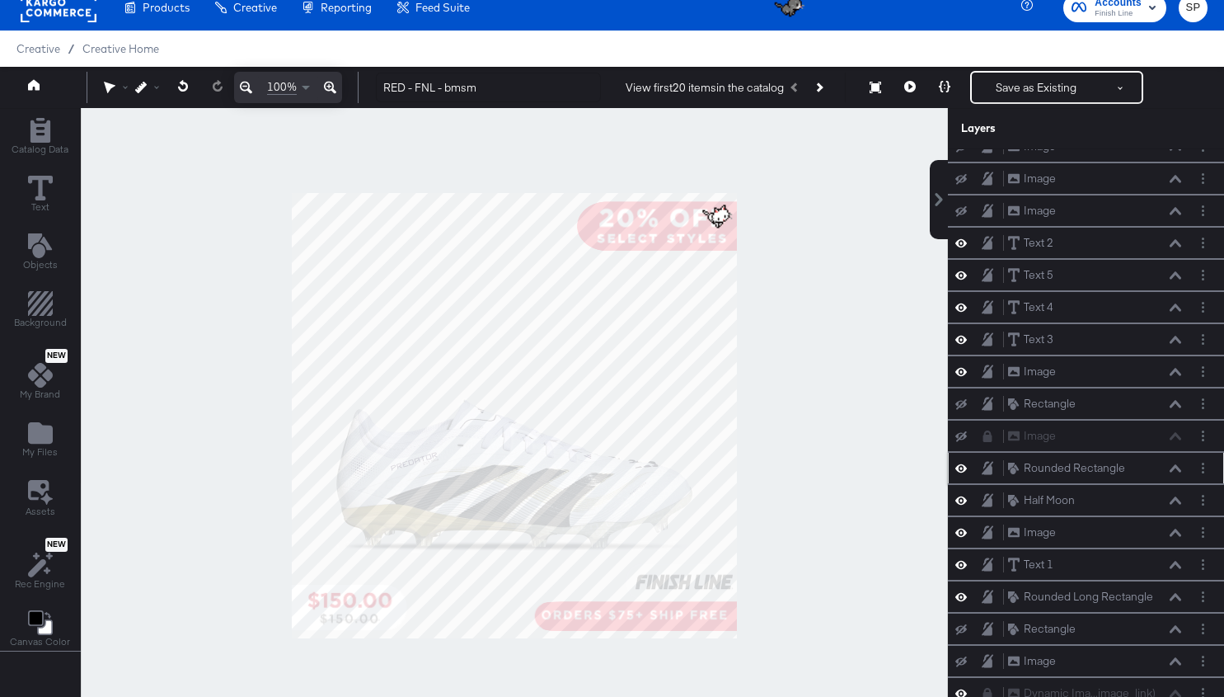
click at [1177, 464] on icon at bounding box center [1176, 467] width 12 height 7
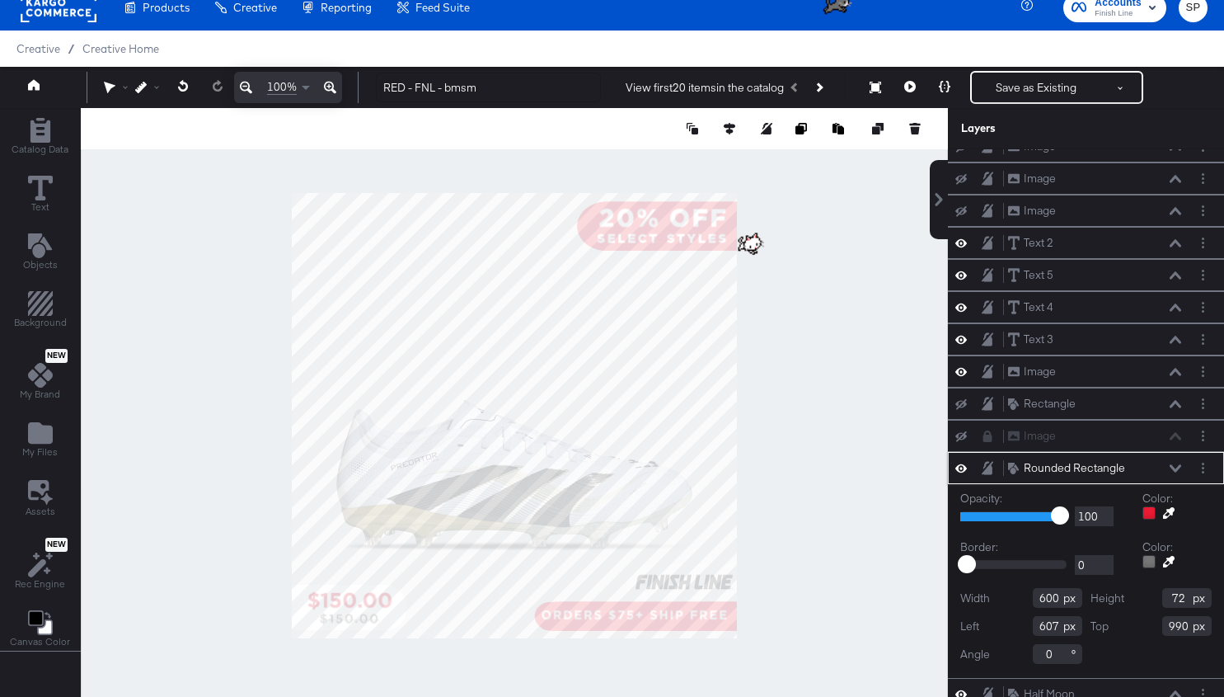
scroll to position [32, 0]
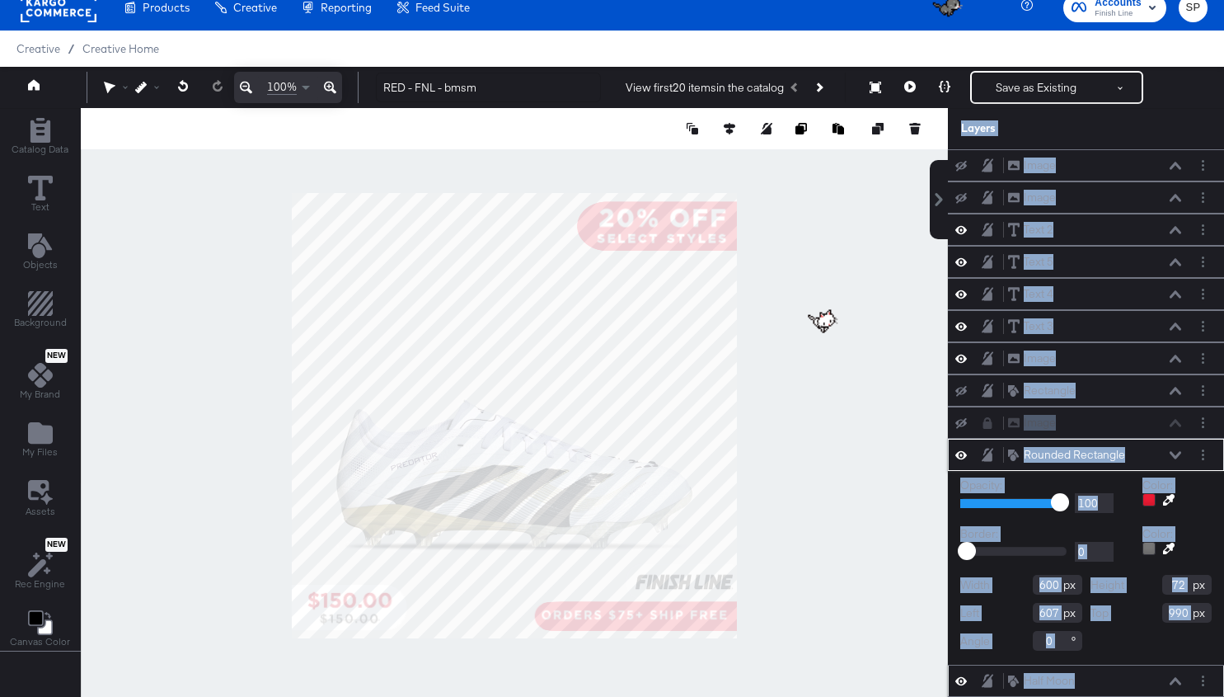
click at [1172, 672] on div "Half Moon Half Moon" at bounding box center [1094, 680] width 175 height 17
click at [1179, 677] on icon at bounding box center [1176, 681] width 12 height 8
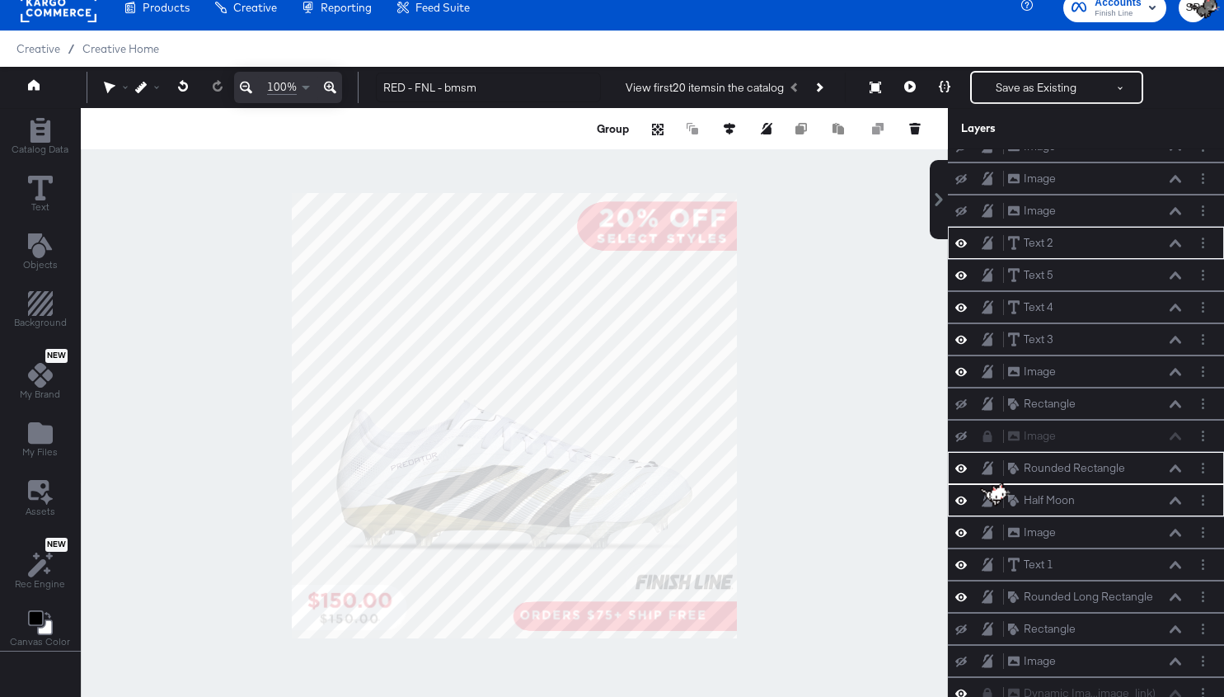
click at [847, 577] on div at bounding box center [514, 415] width 867 height 615
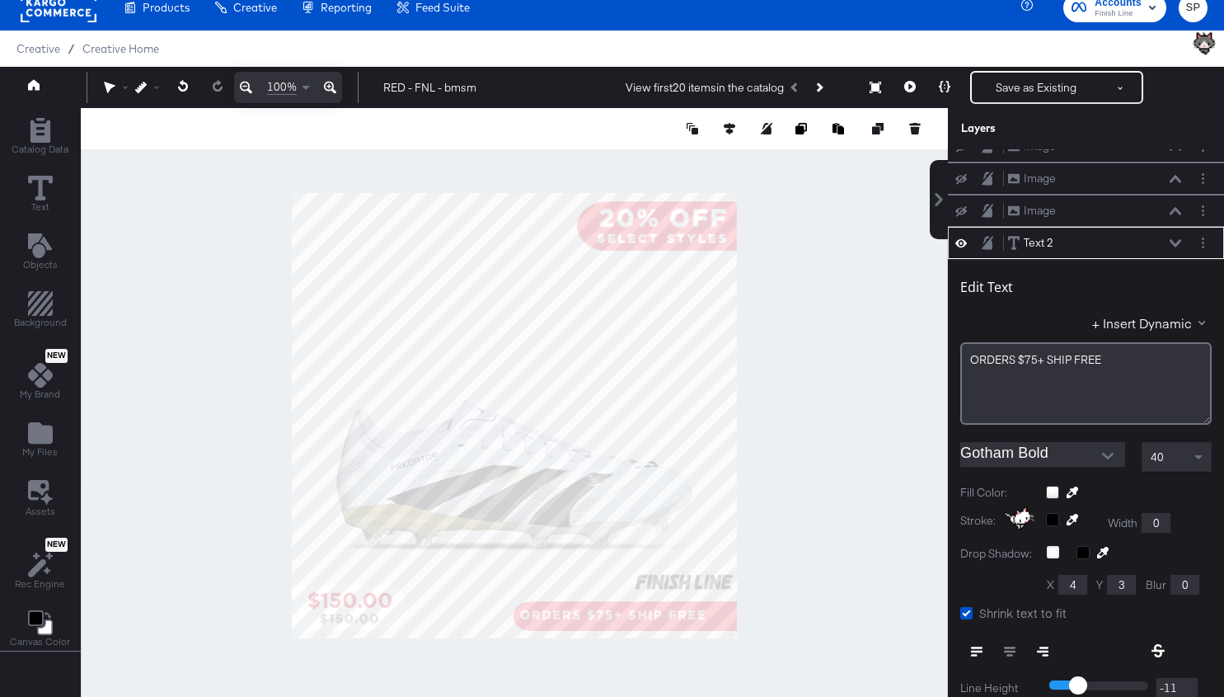
scroll to position [95, 0]
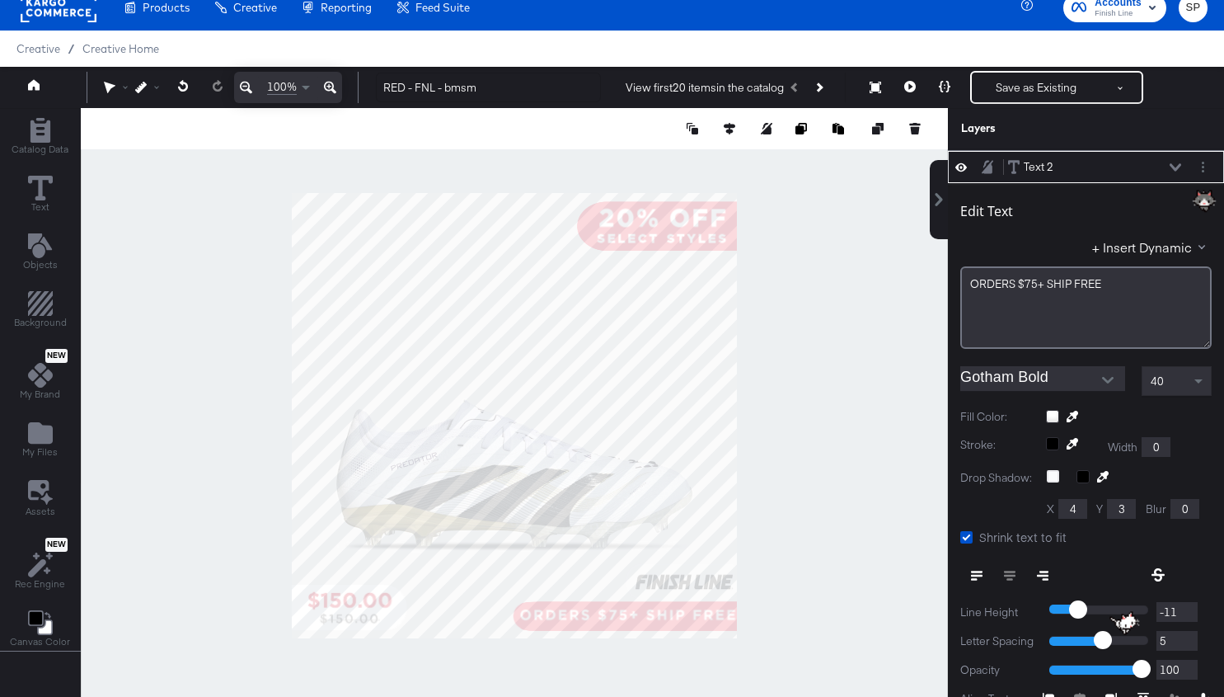
type input "504"
type input "576"
type input "486"
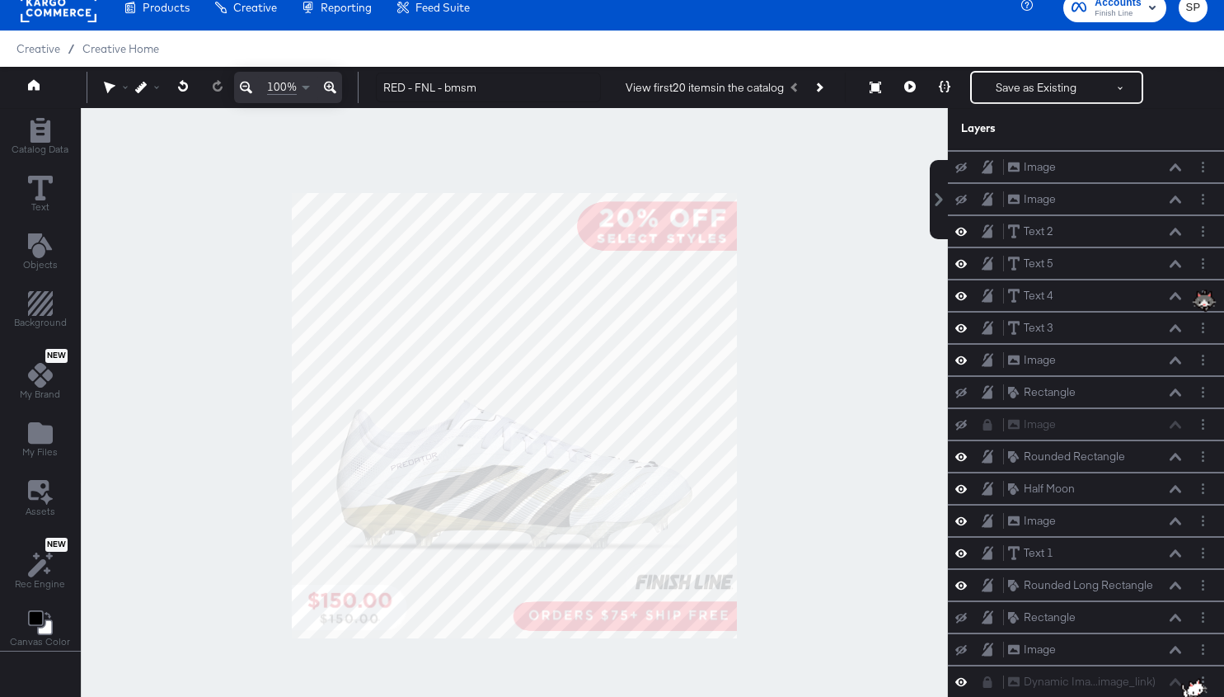
scroll to position [19, 0]
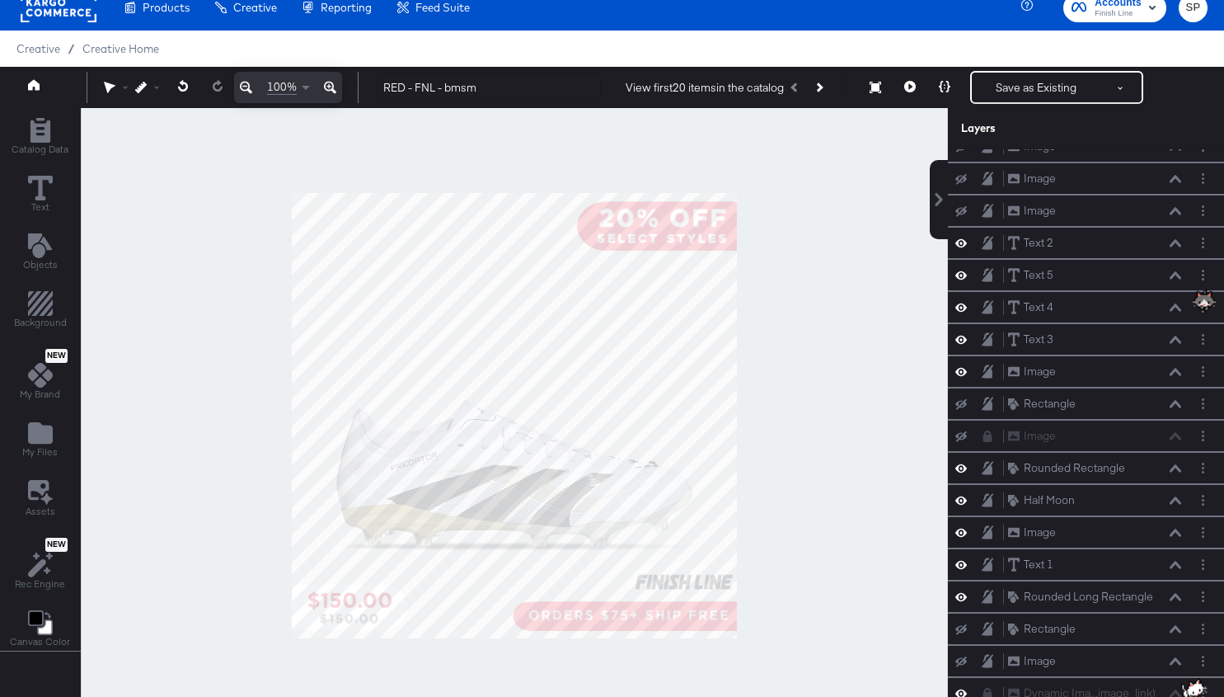
click at [795, 602] on div at bounding box center [514, 415] width 867 height 615
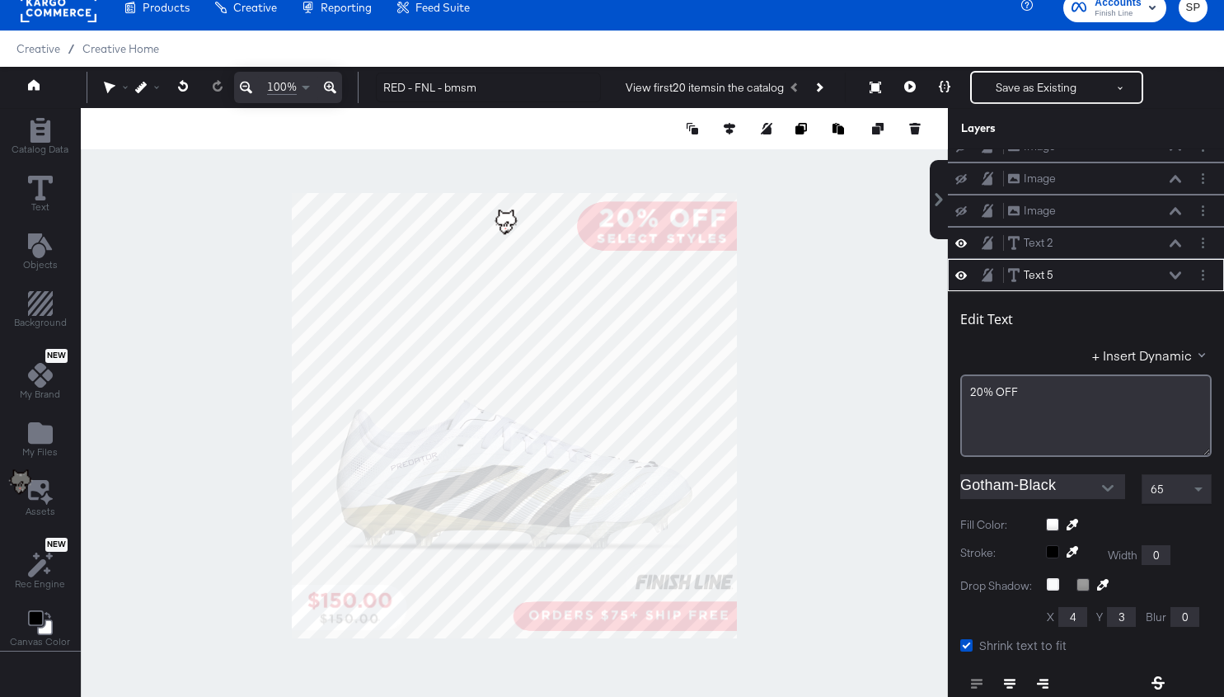
scroll to position [126, 0]
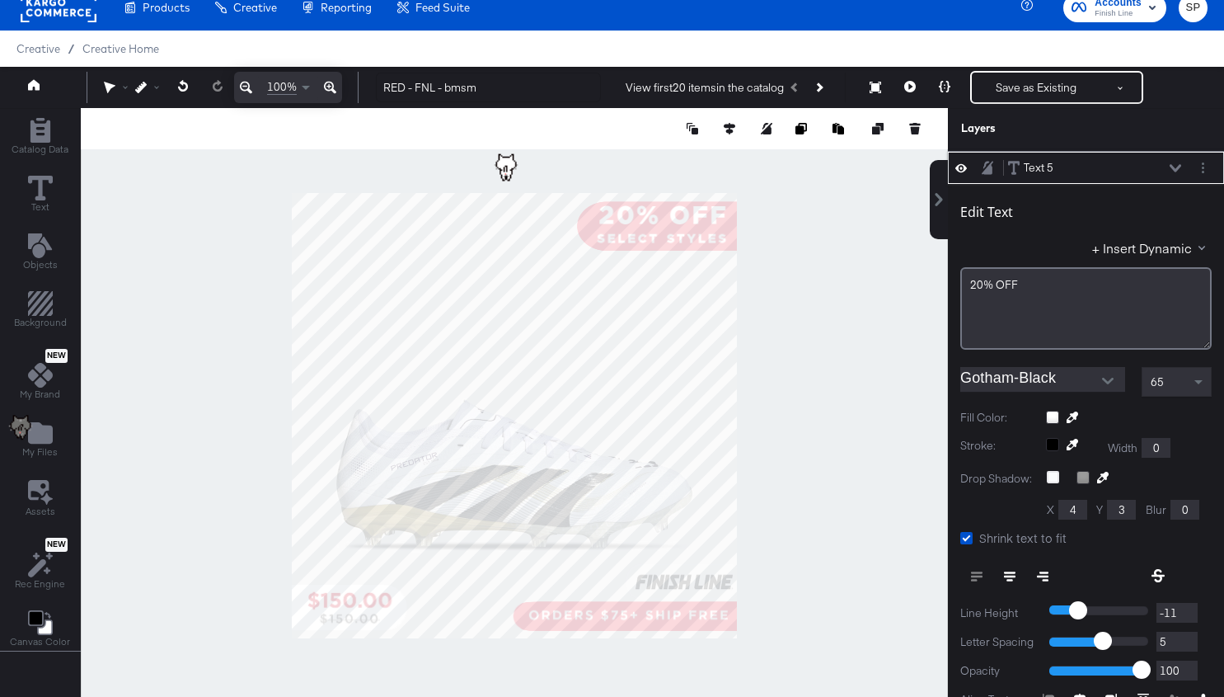
click at [959, 164] on icon at bounding box center [962, 168] width 12 height 8
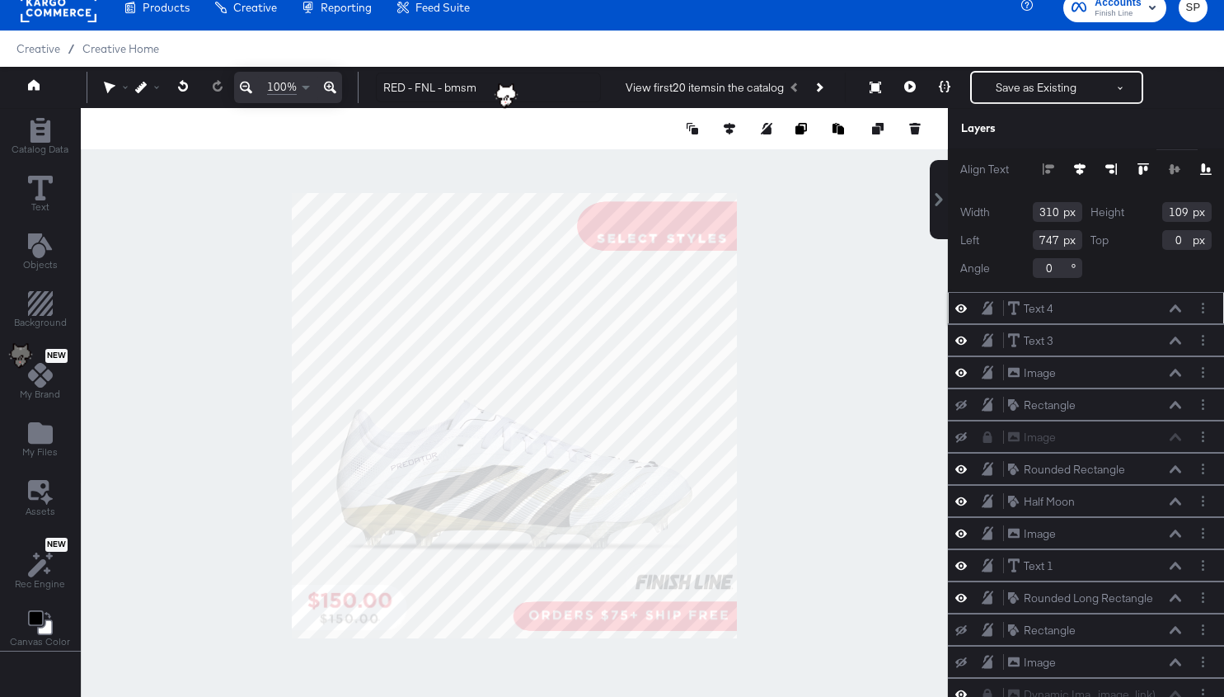
click at [960, 304] on icon at bounding box center [962, 308] width 12 height 8
click at [960, 303] on icon at bounding box center [962, 308] width 12 height 11
click at [962, 334] on icon at bounding box center [962, 340] width 12 height 14
click at [962, 336] on icon at bounding box center [962, 341] width 12 height 11
click at [960, 368] on icon at bounding box center [962, 372] width 12 height 14
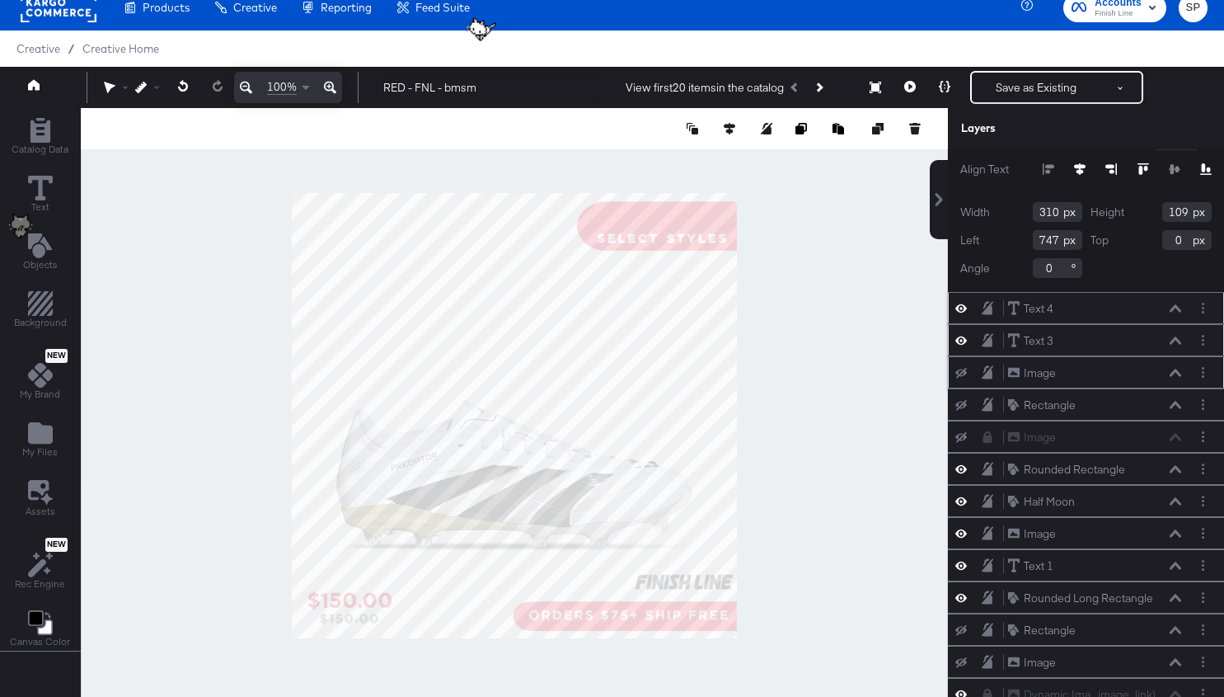
click at [960, 368] on icon at bounding box center [962, 373] width 12 height 11
click at [960, 462] on icon at bounding box center [962, 469] width 12 height 14
click at [960, 464] on icon at bounding box center [962, 469] width 12 height 11
click at [960, 494] on icon at bounding box center [962, 501] width 12 height 14
click at [960, 496] on icon at bounding box center [962, 501] width 12 height 11
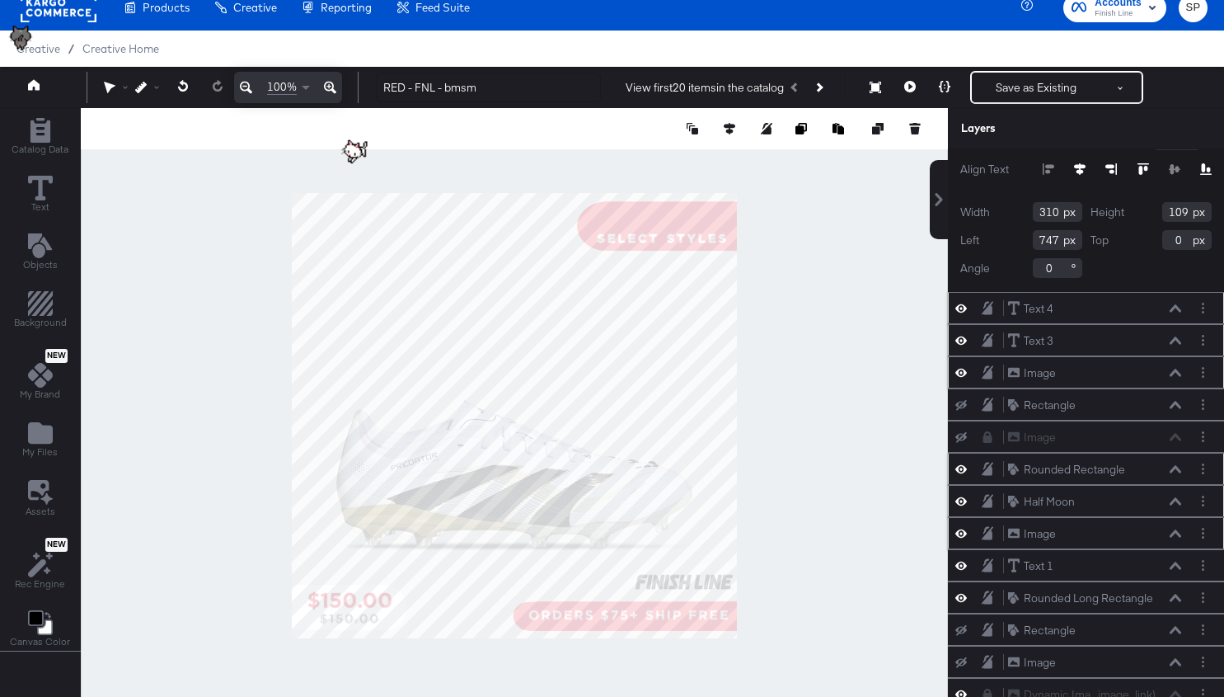
click at [960, 526] on icon at bounding box center [962, 533] width 12 height 14
click at [960, 528] on icon at bounding box center [962, 533] width 12 height 11
click at [961, 549] on div "Text 1 Text 1" at bounding box center [1086, 565] width 276 height 32
click at [965, 561] on icon at bounding box center [962, 565] width 12 height 8
click at [35, 426] on icon "Add Files" at bounding box center [40, 432] width 25 height 21
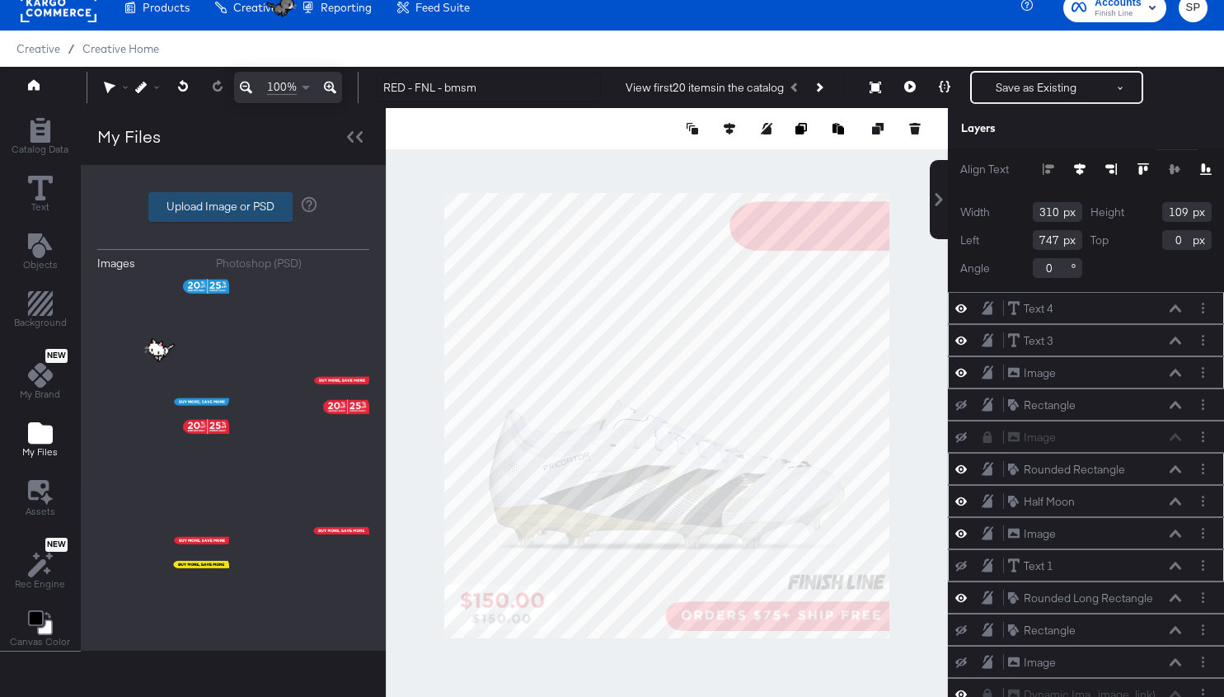
click at [232, 203] on label "Upload Image or PSD" at bounding box center [220, 207] width 143 height 28
click at [233, 207] on input "Upload Image or PSD" at bounding box center [233, 207] width 0 height 0
type input "C:\fakepath\1.png"
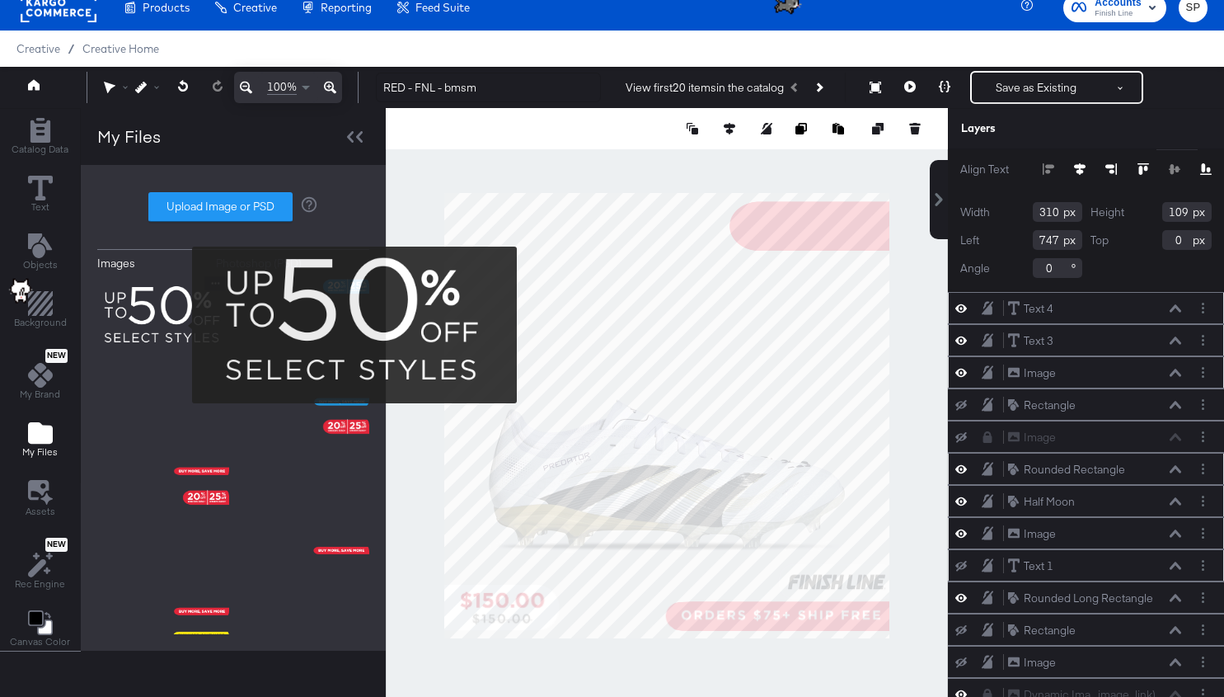
click at [181, 325] on img at bounding box center [163, 317] width 132 height 82
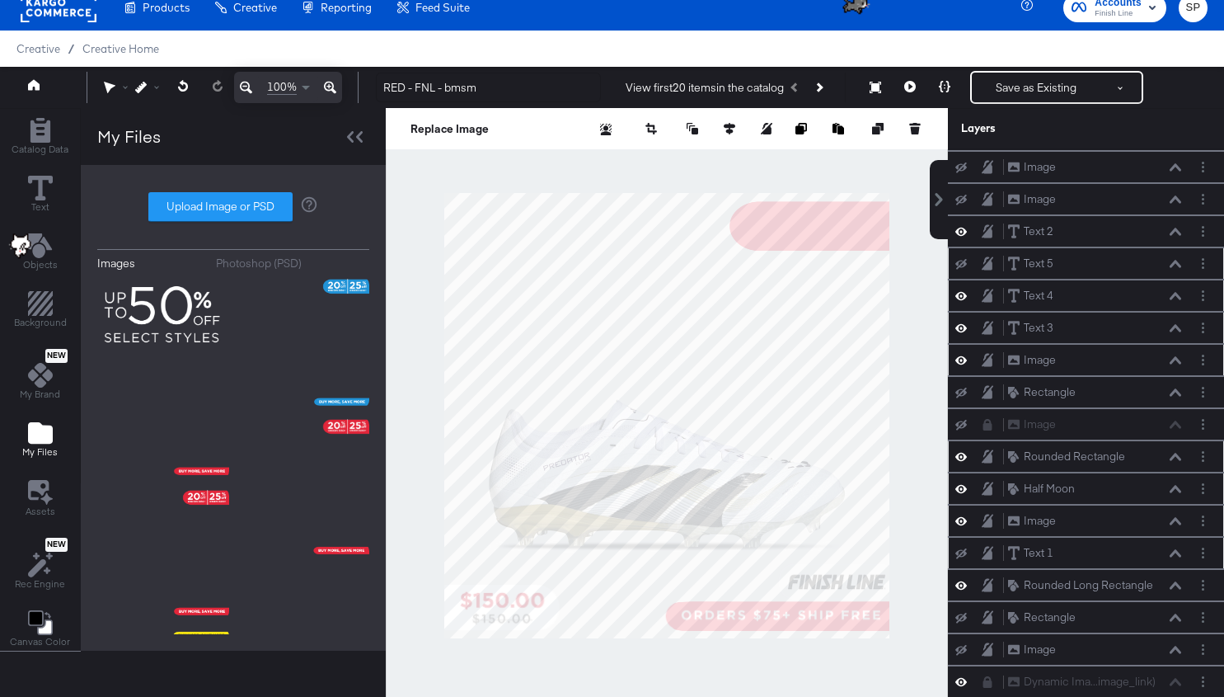
scroll to position [301, 0]
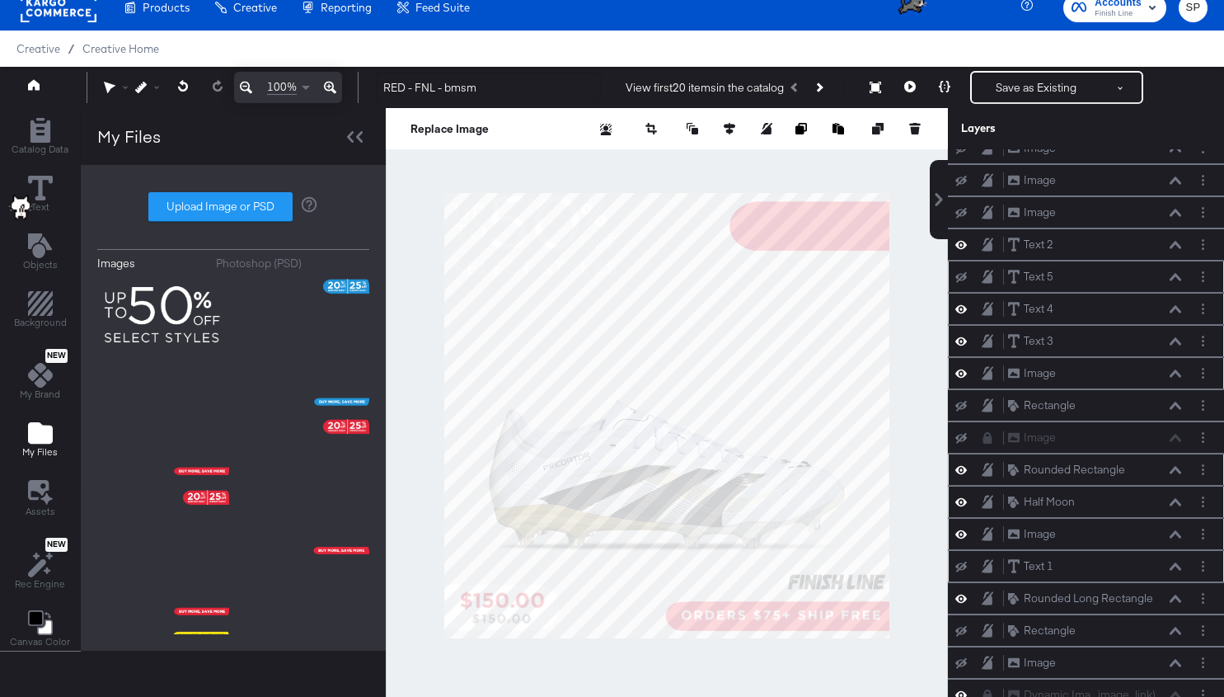
type input "368"
type input "50"
type input "234"
type input "112"
type input "782"
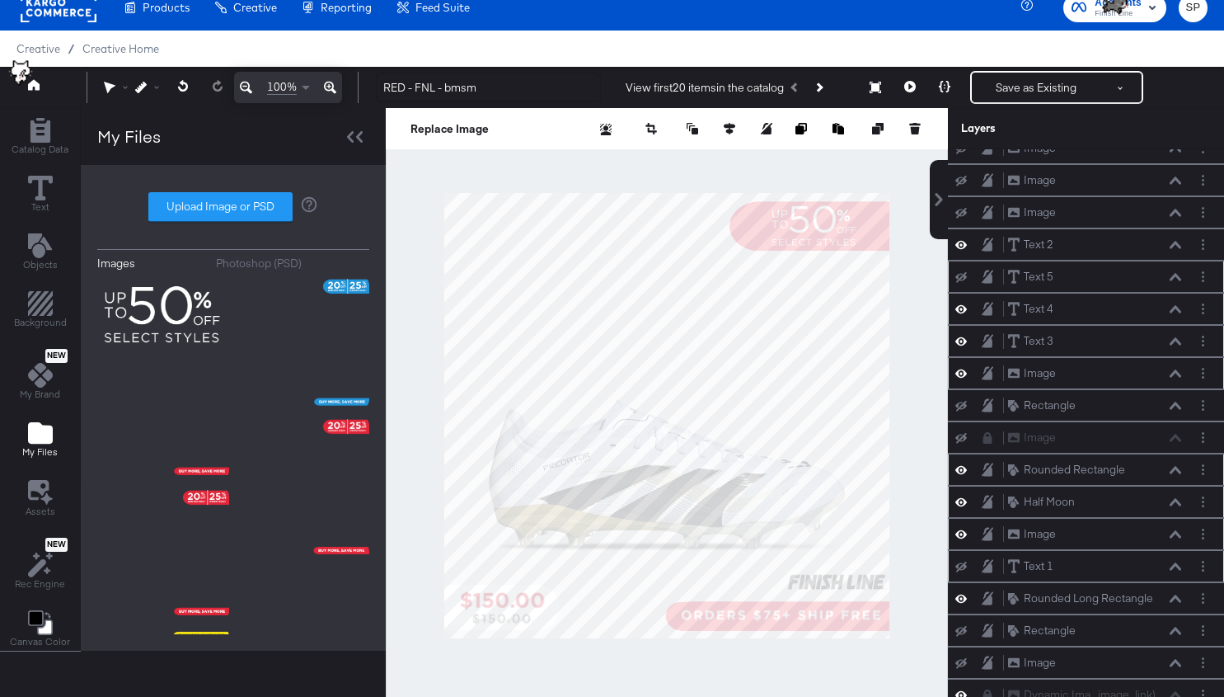
type input "28"
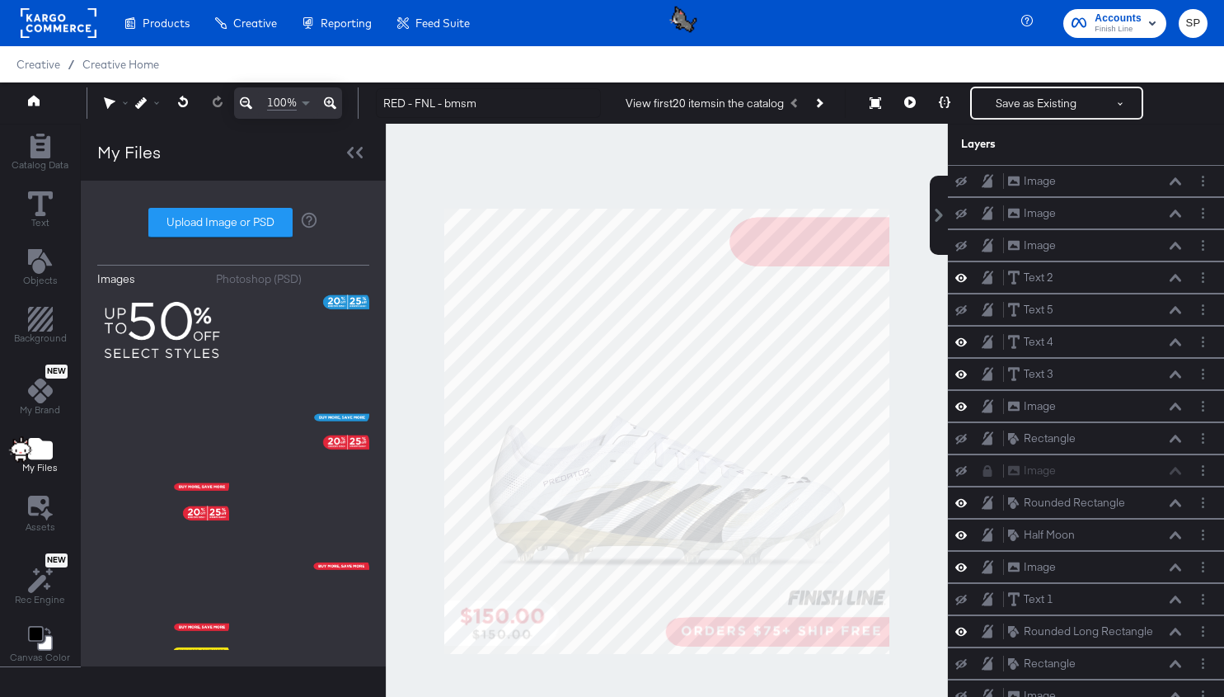
scroll to position [16, 0]
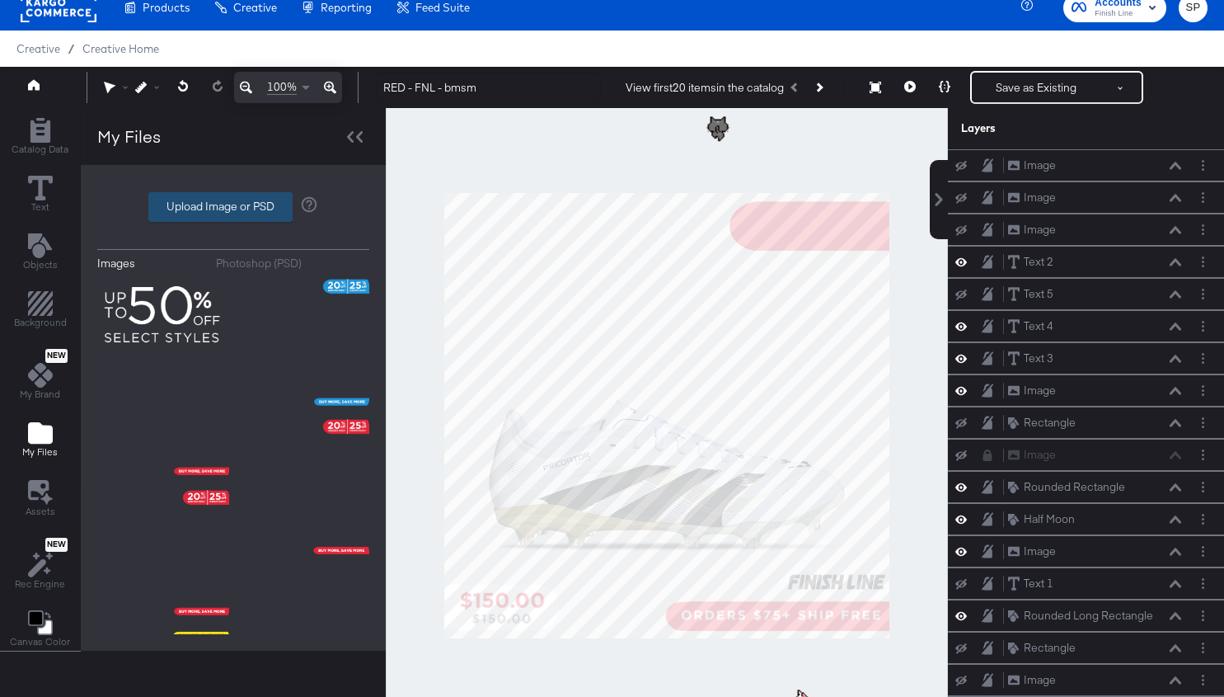
click at [196, 200] on label "Upload Image or PSD" at bounding box center [220, 207] width 143 height 28
click at [233, 207] on input "Upload Image or PSD" at bounding box center [233, 207] width 0 height 0
type input "C:\fakepath\1.png"
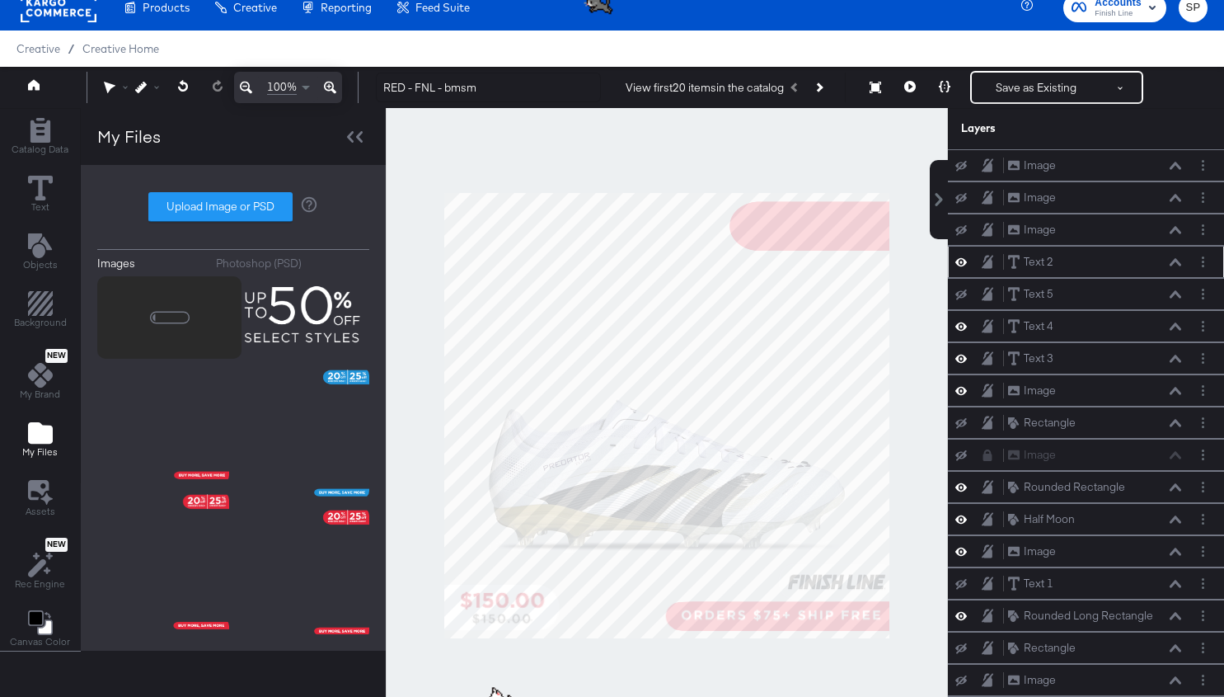
click at [1176, 258] on icon at bounding box center [1176, 262] width 12 height 8
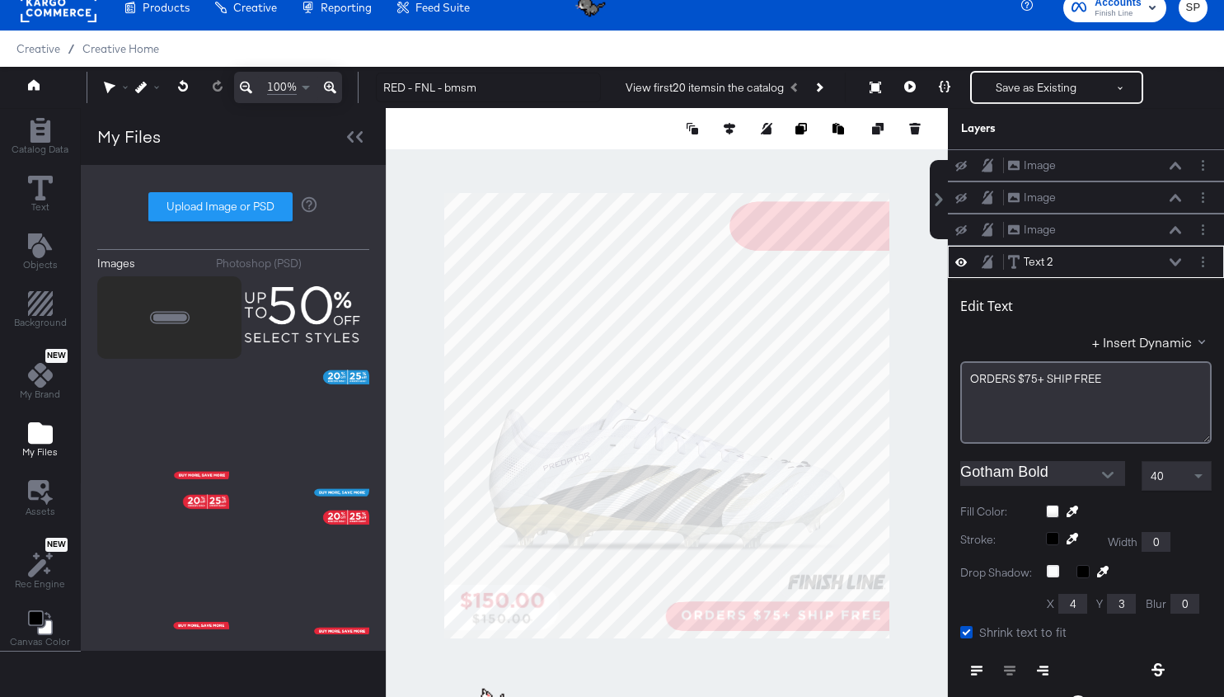
scroll to position [95, 0]
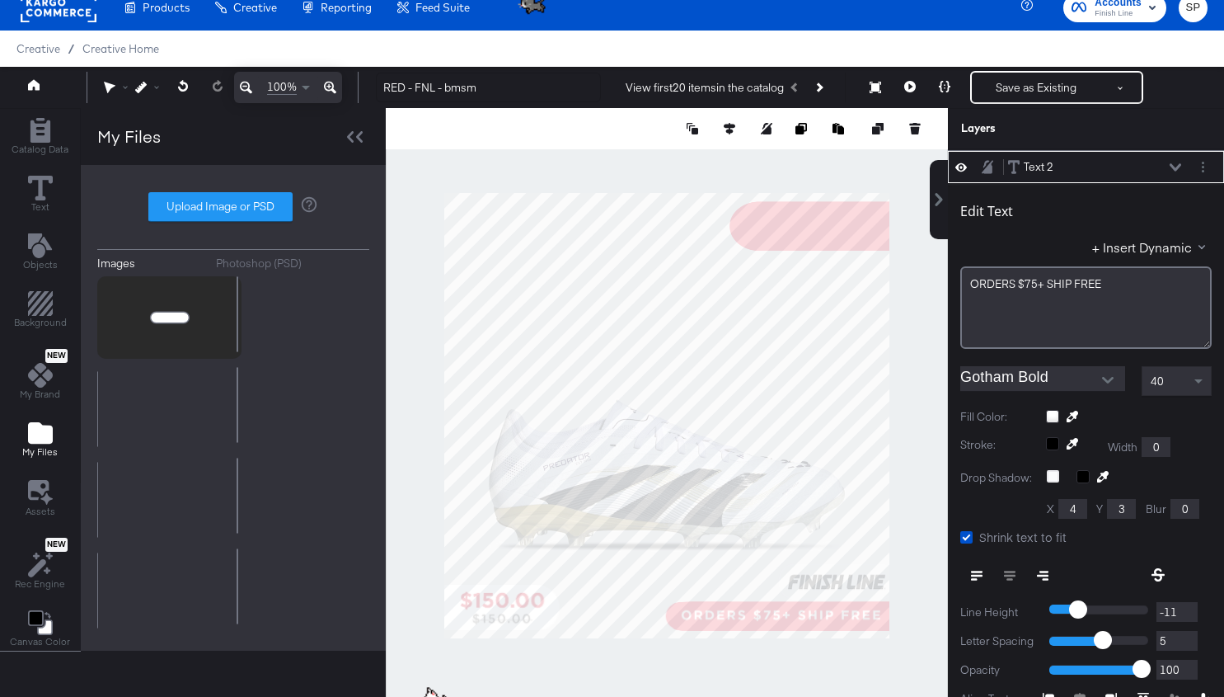
click at [148, 330] on icon "Image loader" at bounding box center [169, 317] width 43 height 43
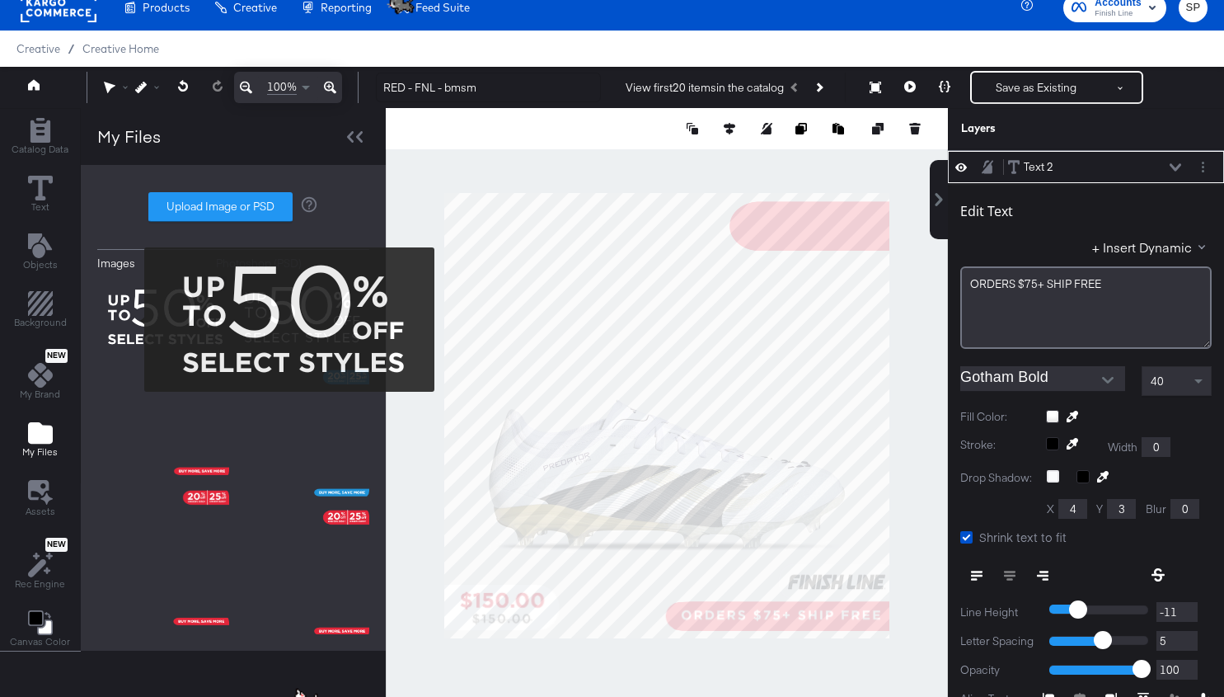
click at [134, 319] on img at bounding box center [163, 317] width 132 height 82
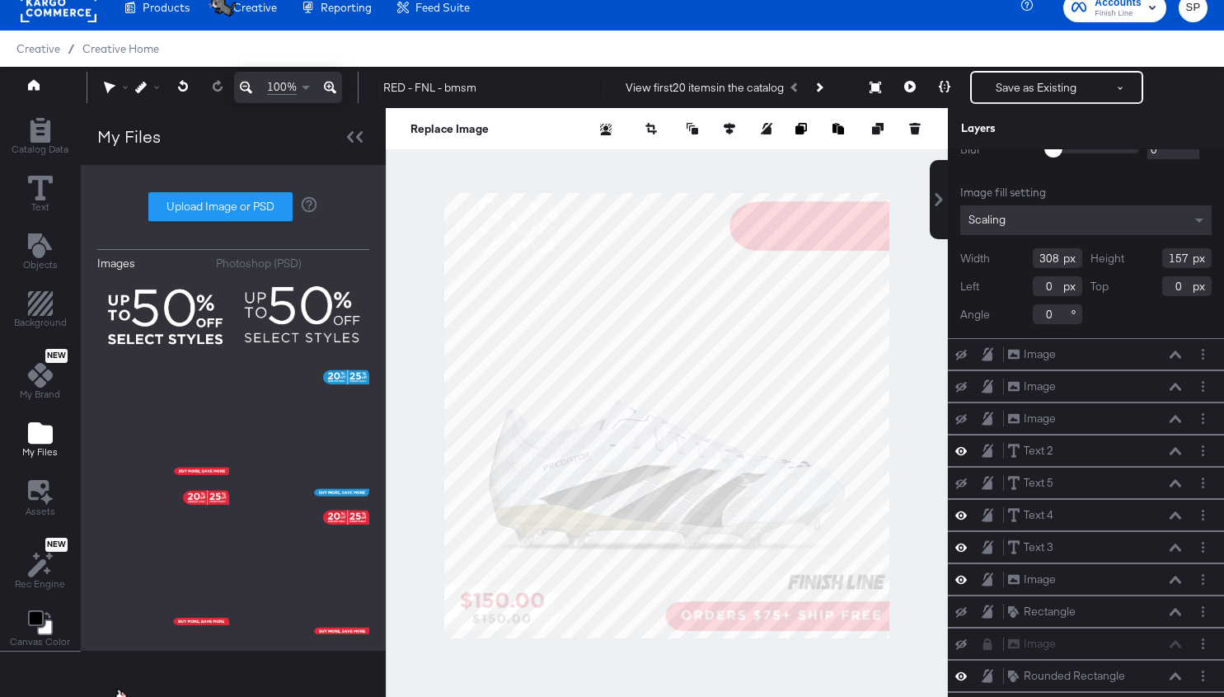
type input "752"
type input "266"
type input "136"
type input "807"
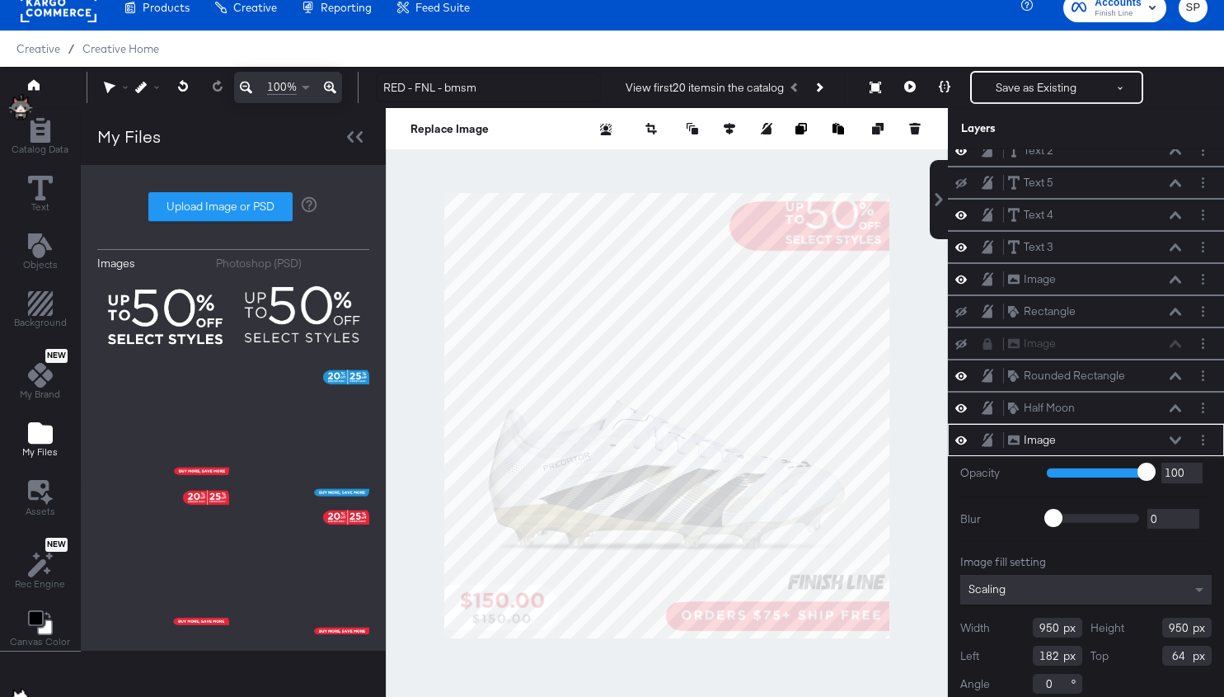
scroll to position [149, 0]
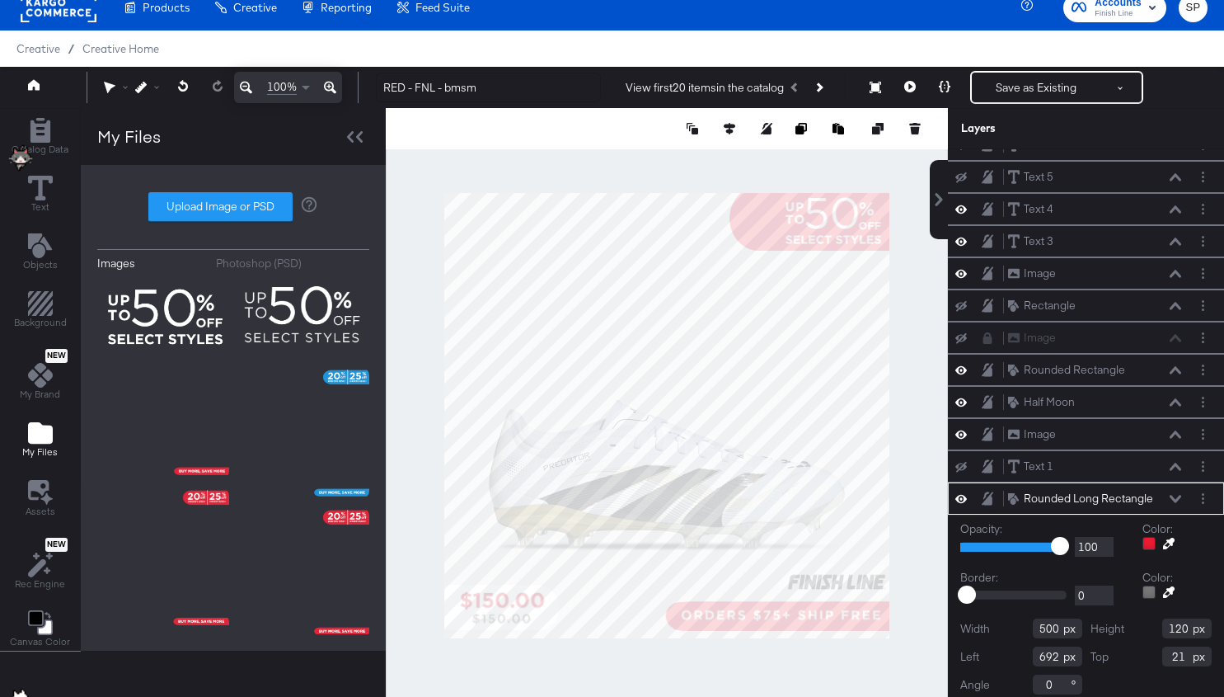
click at [833, 186] on div at bounding box center [667, 415] width 562 height 615
type input "157"
type input "-17"
type input "417"
type input "776"
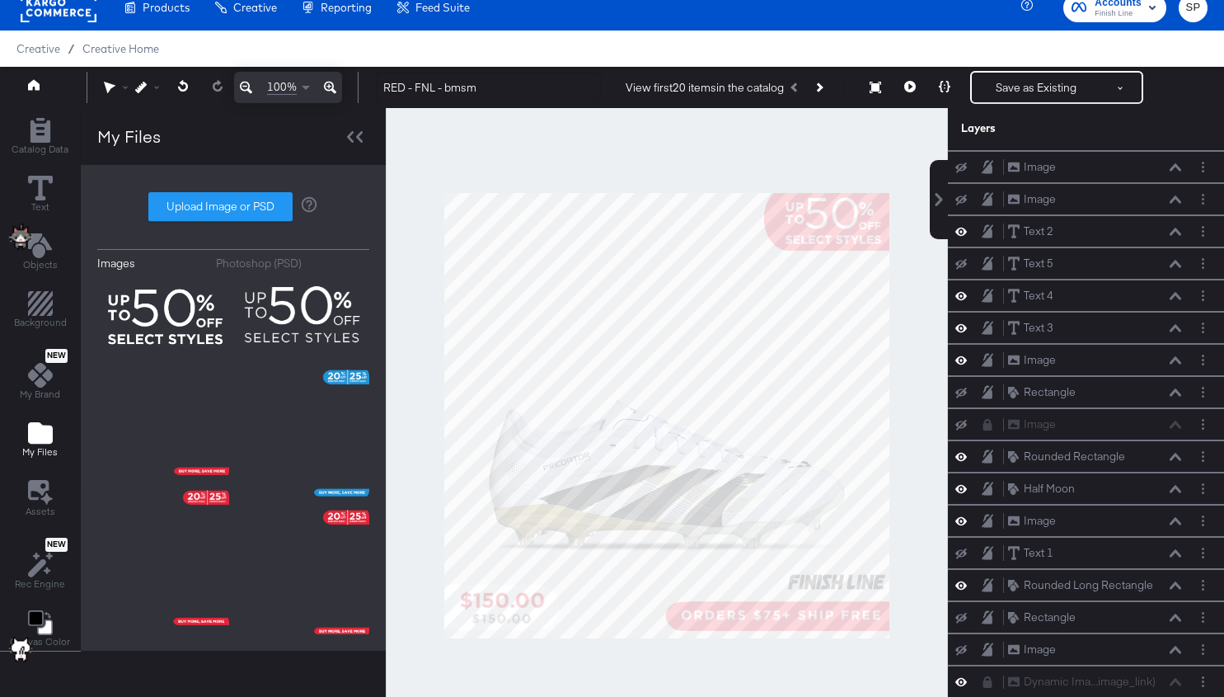
scroll to position [50, 0]
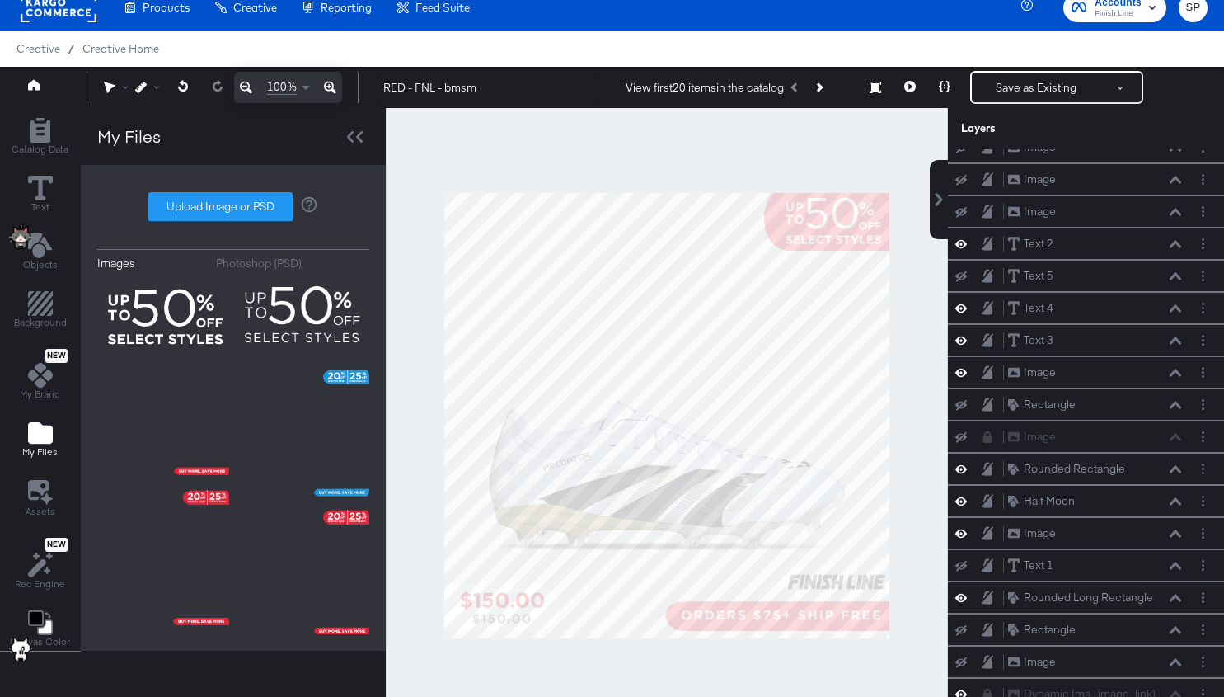
click at [932, 266] on div at bounding box center [667, 415] width 562 height 615
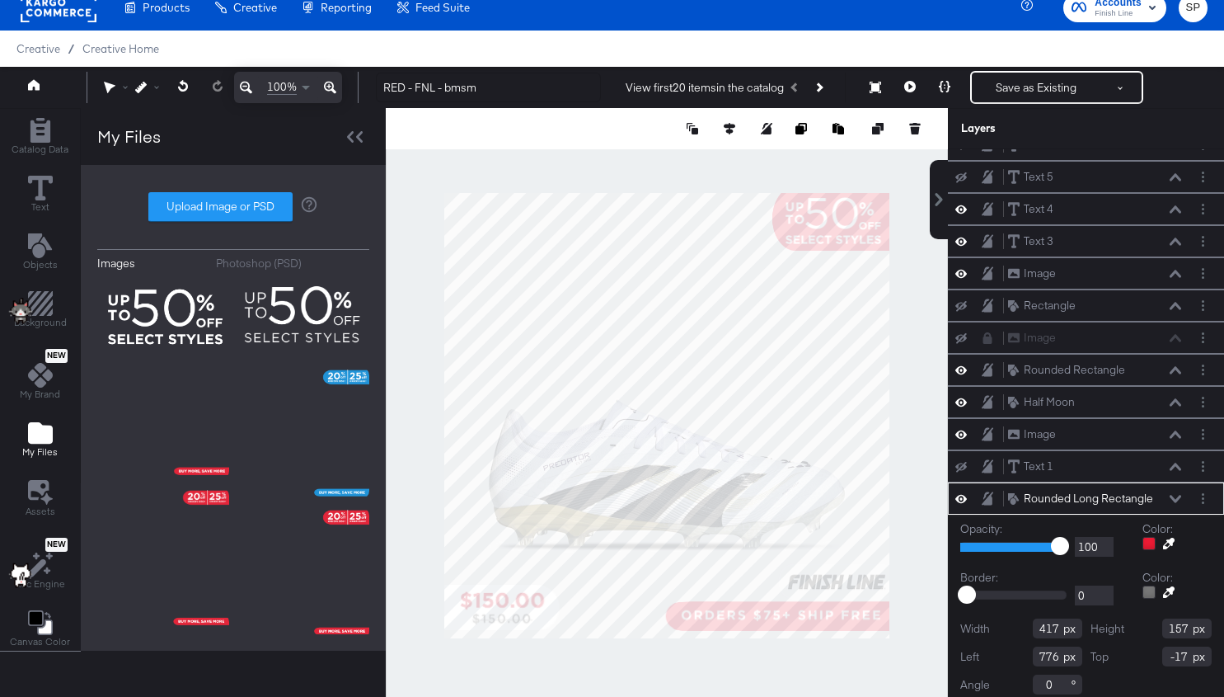
type input "397"
type input "796"
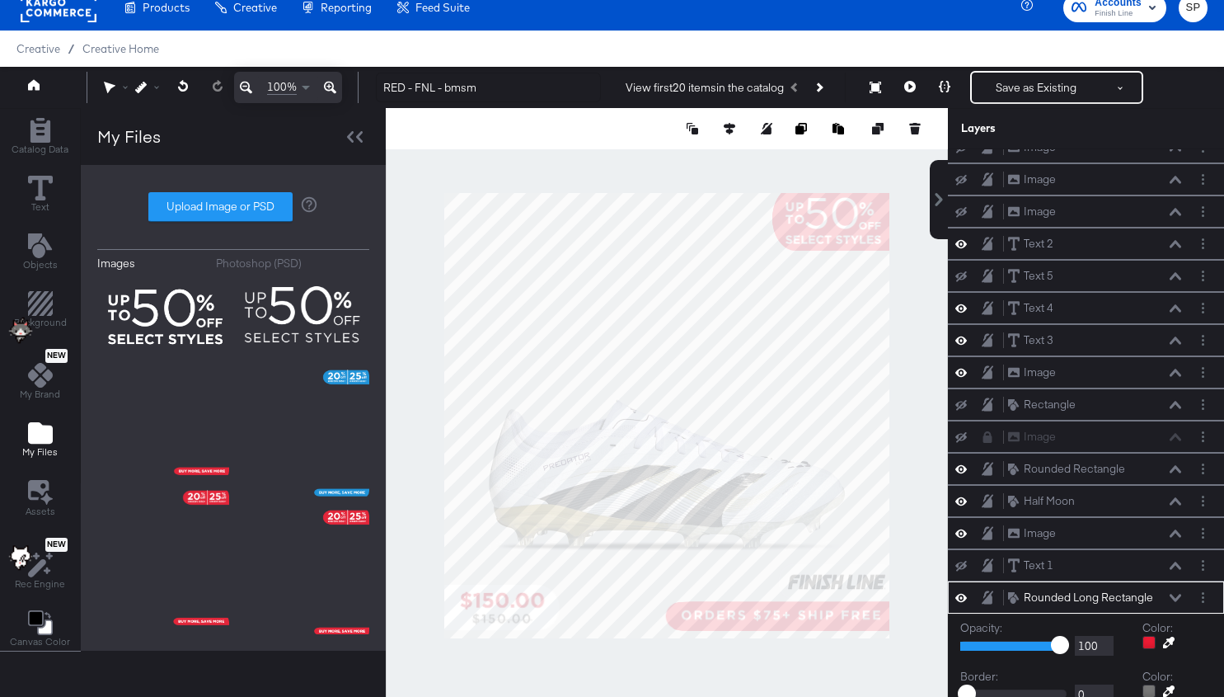
click at [917, 295] on div at bounding box center [667, 415] width 562 height 615
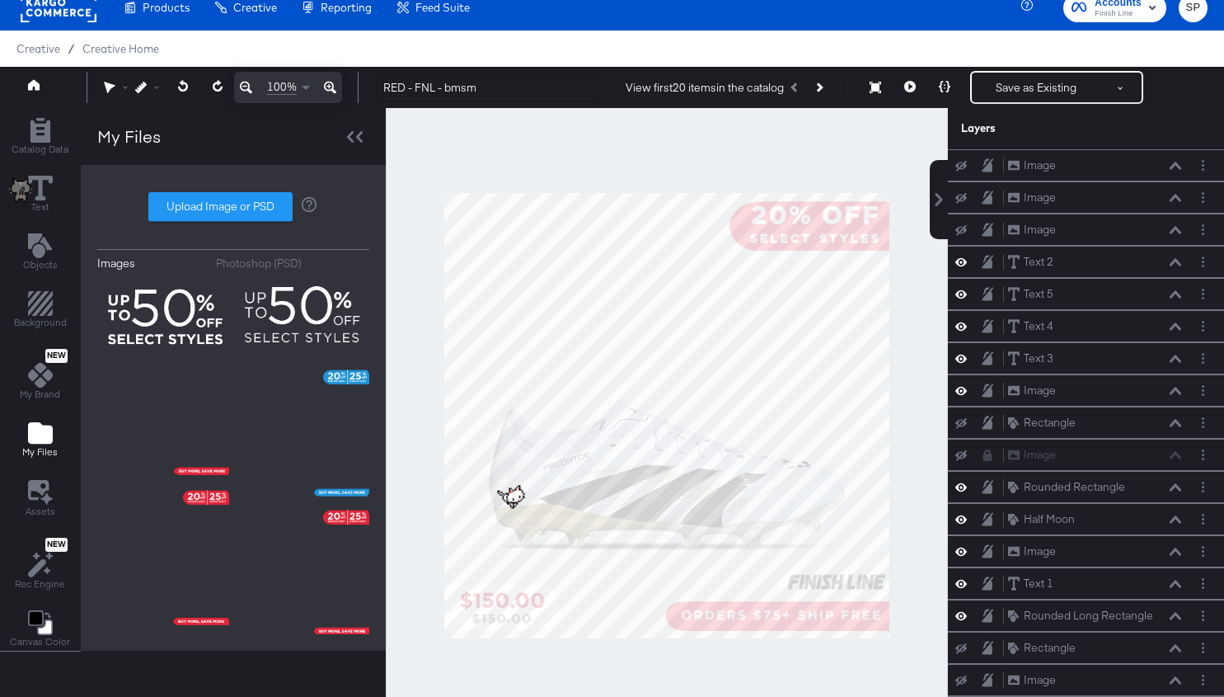
scroll to position [126, 0]
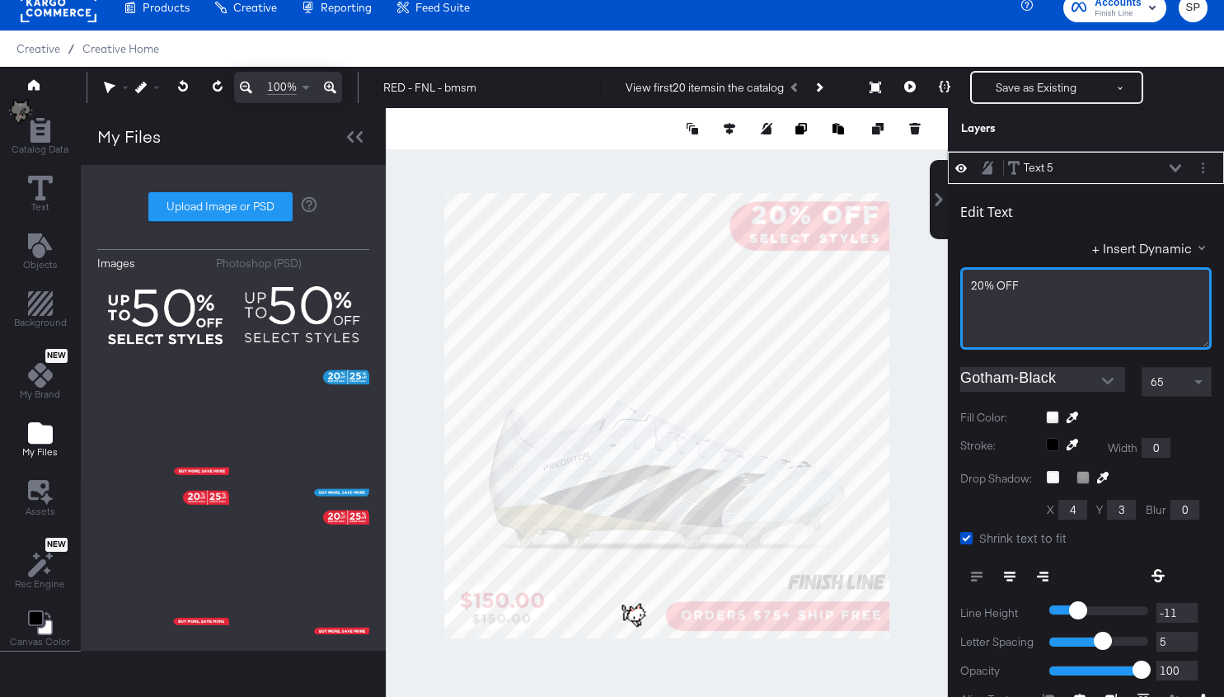
click at [971, 280] on span "20% OFF" at bounding box center [995, 285] width 48 height 15
